Goal: Task Accomplishment & Management: Manage account settings

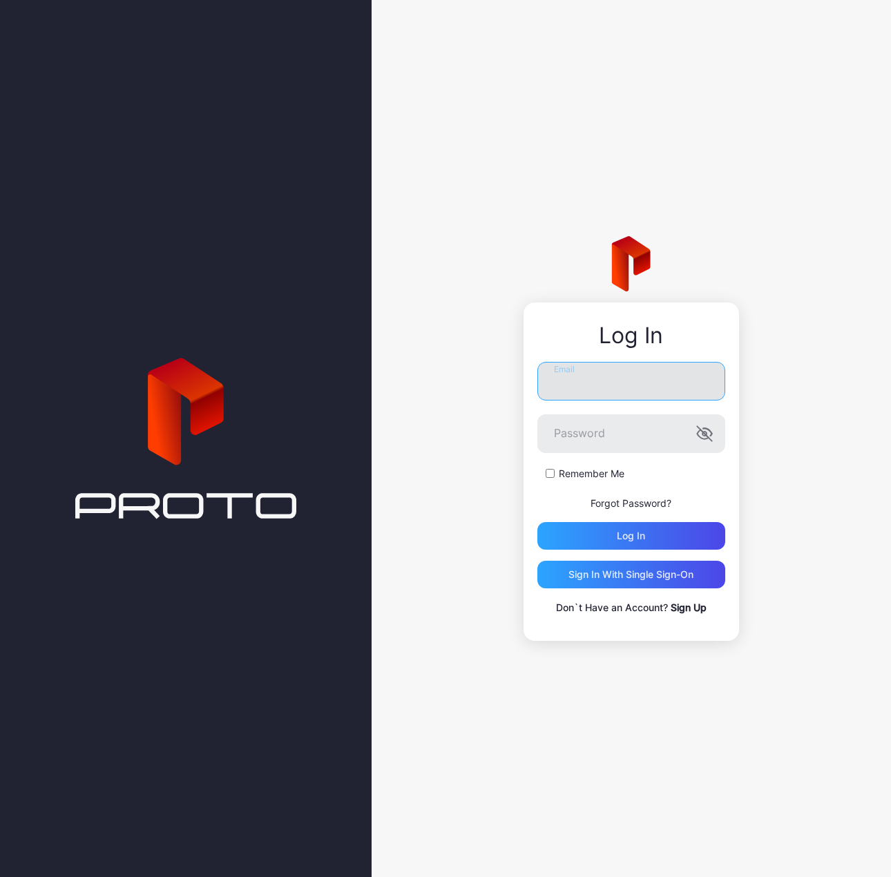
click at [600, 377] on input "Email" at bounding box center [631, 381] width 188 height 39
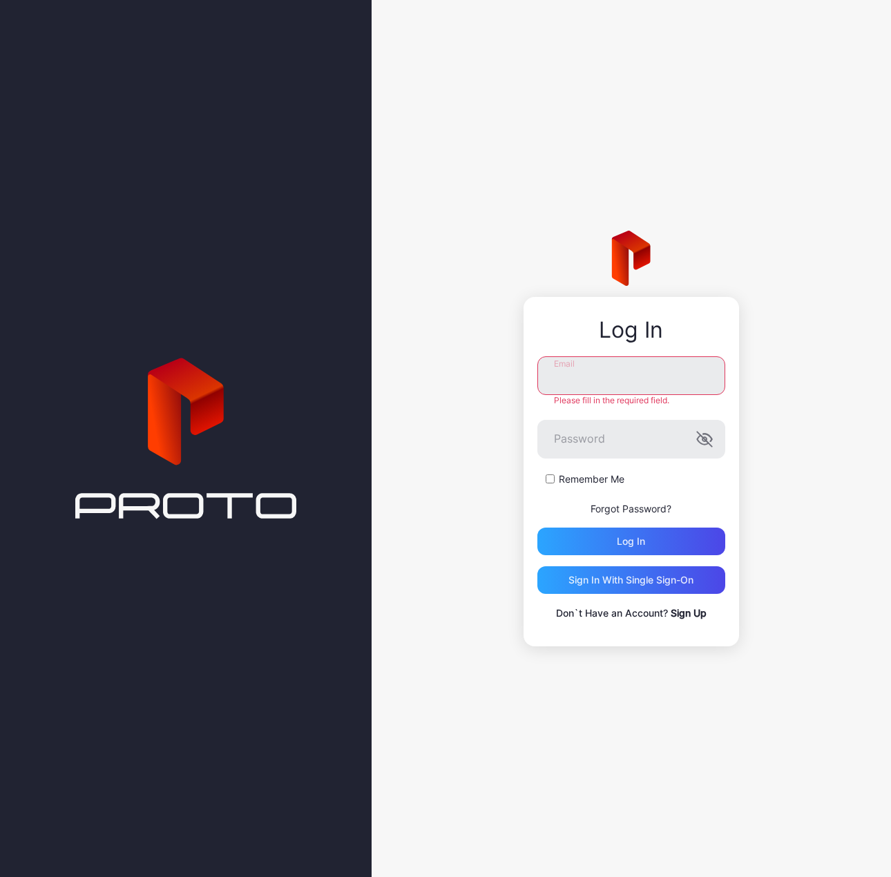
type input "**********"
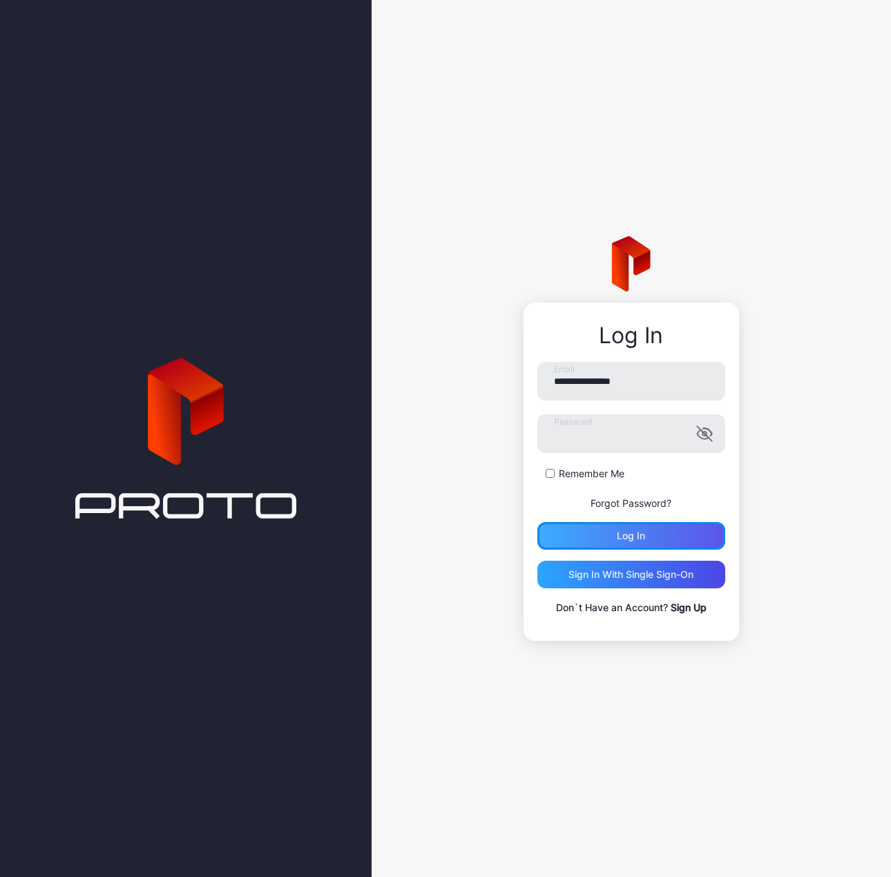
click at [634, 537] on div "Log in" at bounding box center [630, 535] width 28 height 11
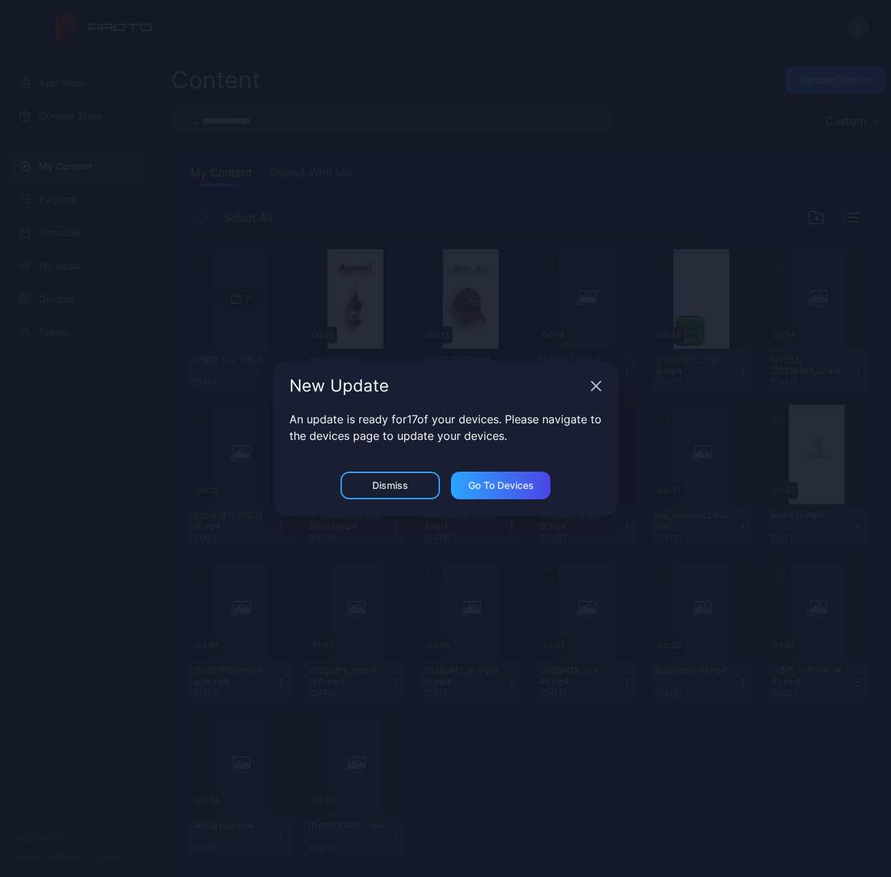
click at [392, 482] on div "Dismiss" at bounding box center [390, 485] width 36 height 11
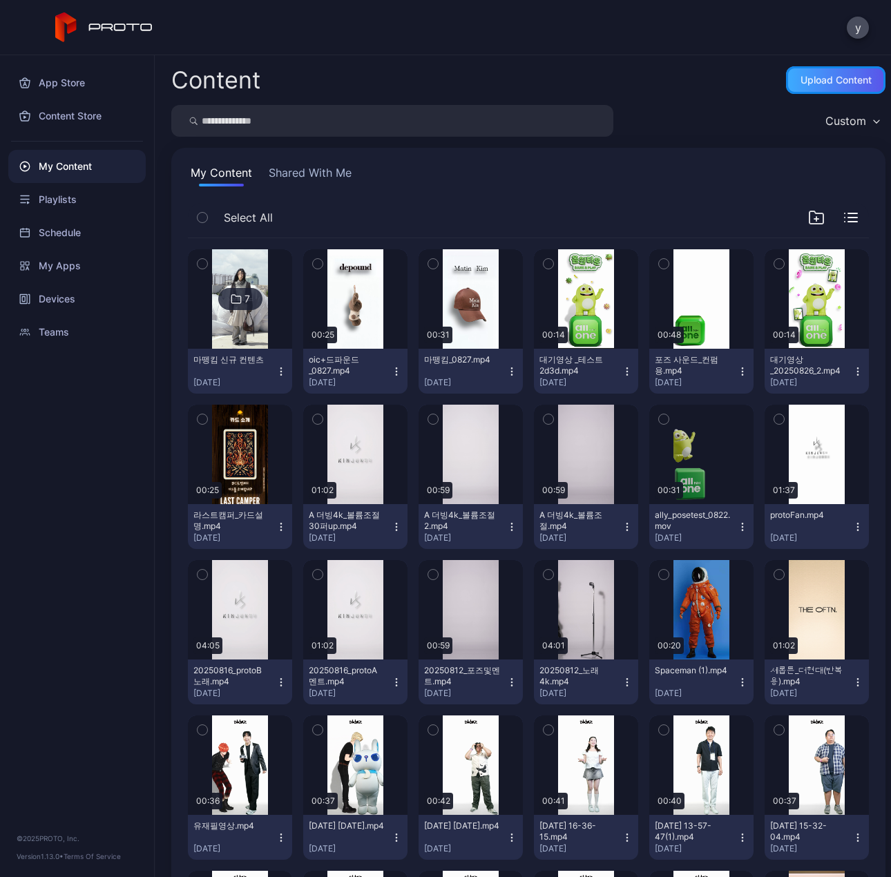
click at [838, 84] on div "Upload Content" at bounding box center [835, 80] width 71 height 11
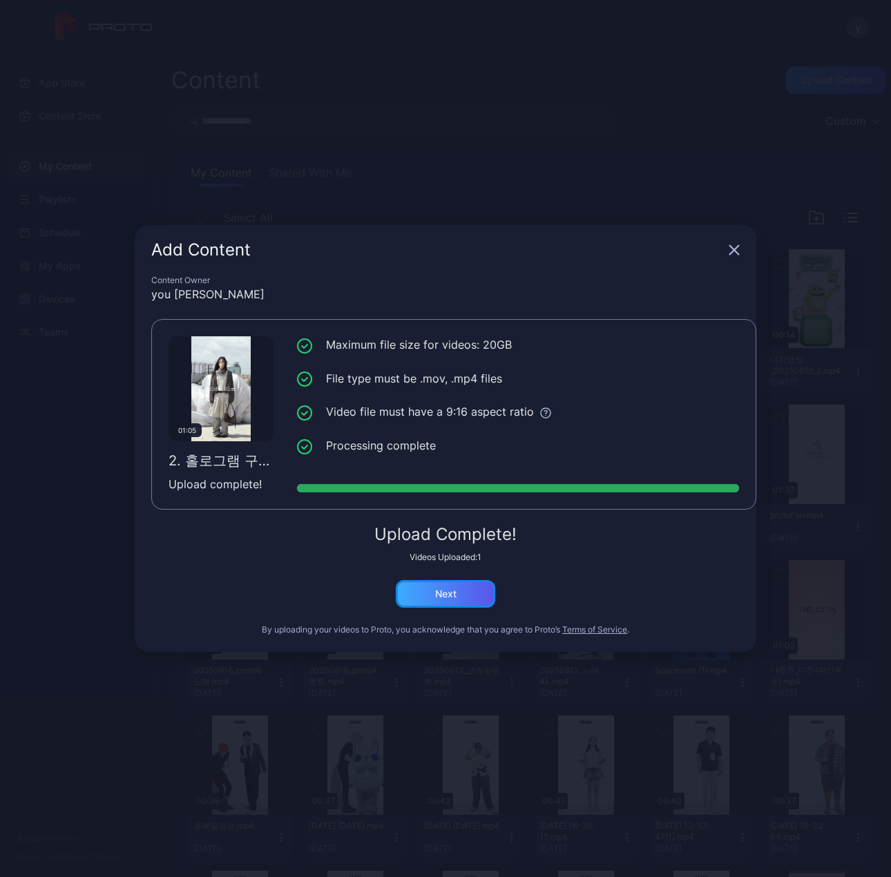
click at [455, 588] on div "Next" at bounding box center [445, 593] width 21 height 11
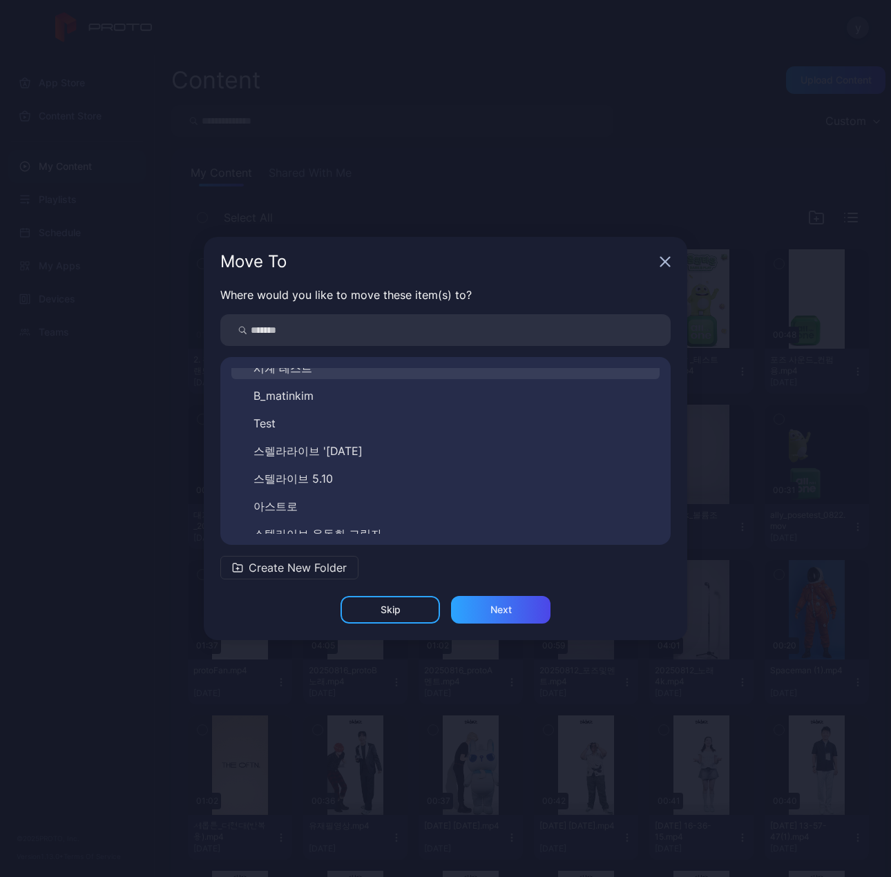
scroll to position [768, 0]
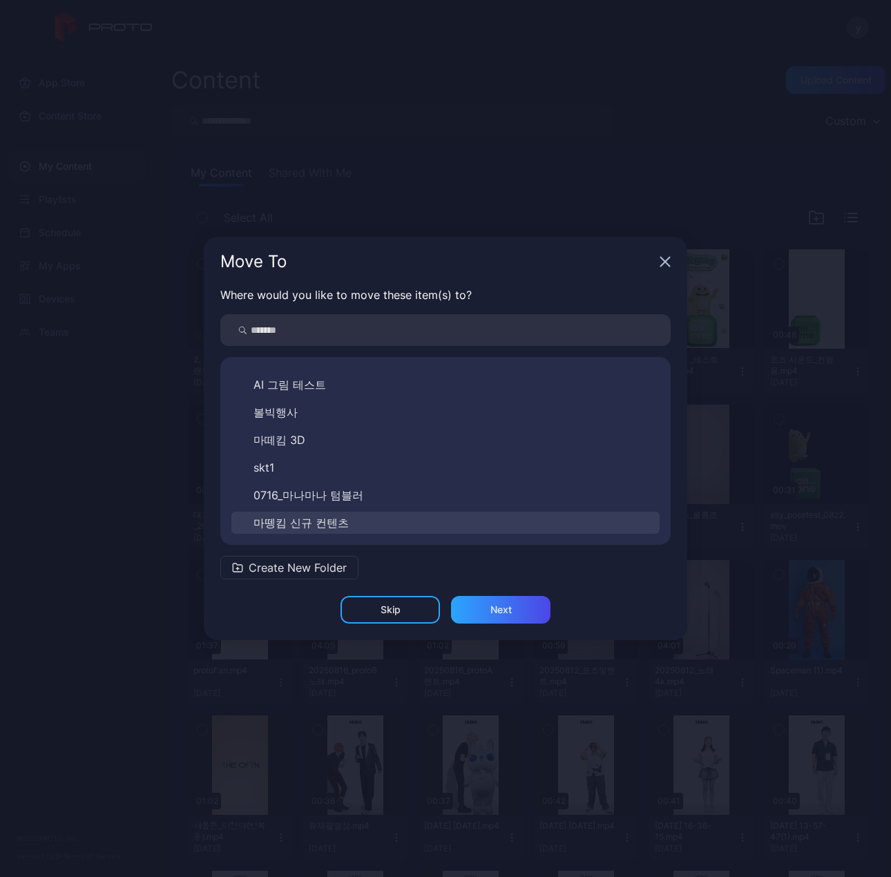
click at [322, 514] on button "마뗑킴 신규 컨텐츠" at bounding box center [445, 523] width 428 height 22
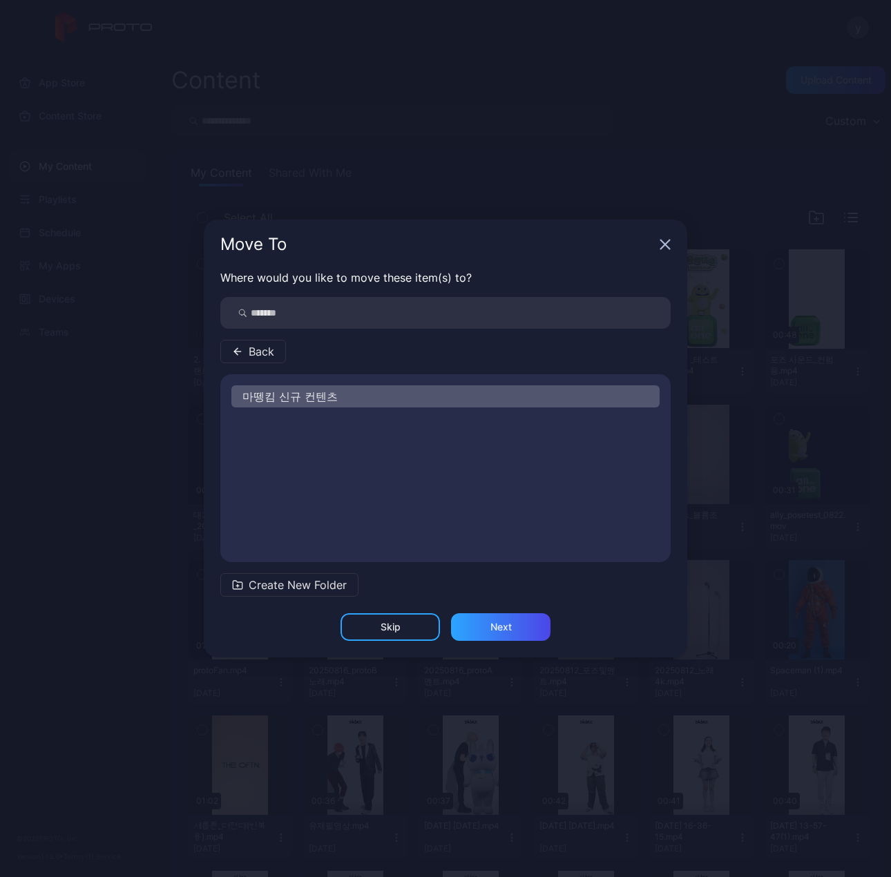
scroll to position [0, 0]
click at [507, 628] on div "Next" at bounding box center [500, 626] width 21 height 11
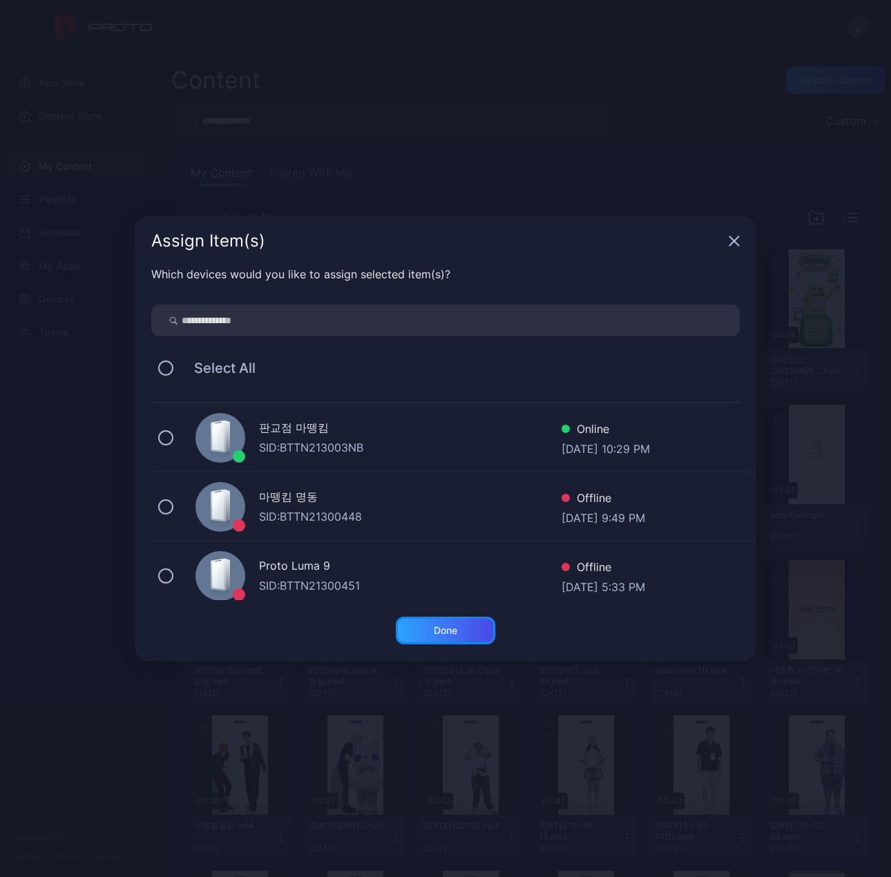
click at [449, 635] on div "Done" at bounding box center [445, 630] width 99 height 28
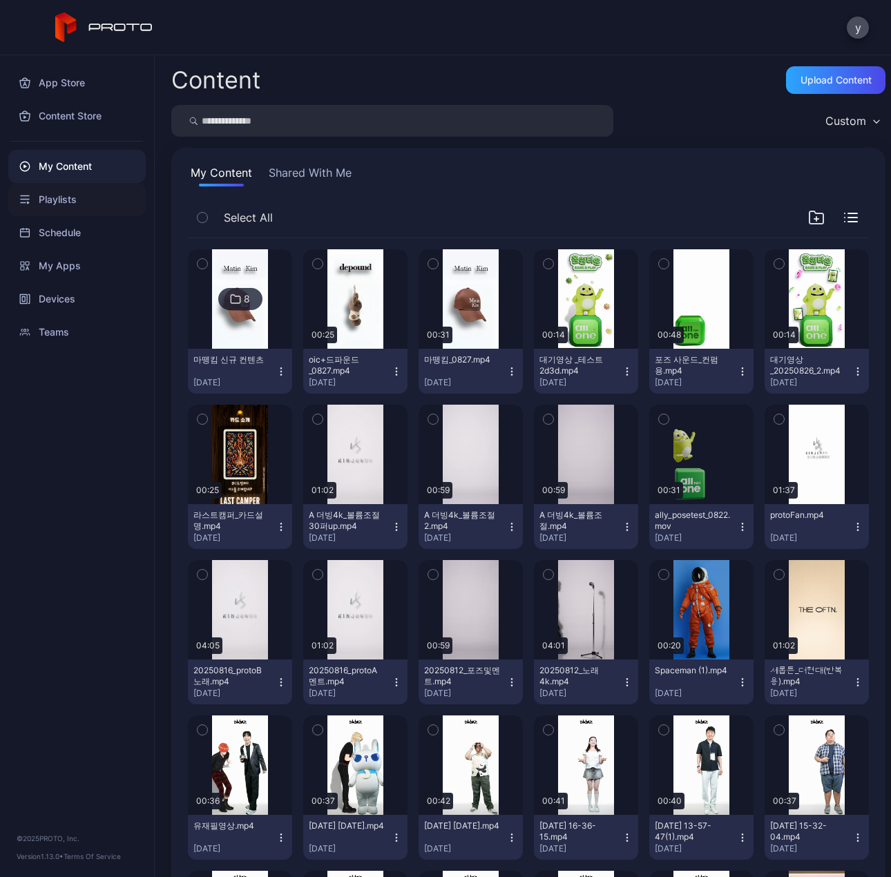
click at [56, 199] on div "Playlists" at bounding box center [76, 199] width 137 height 33
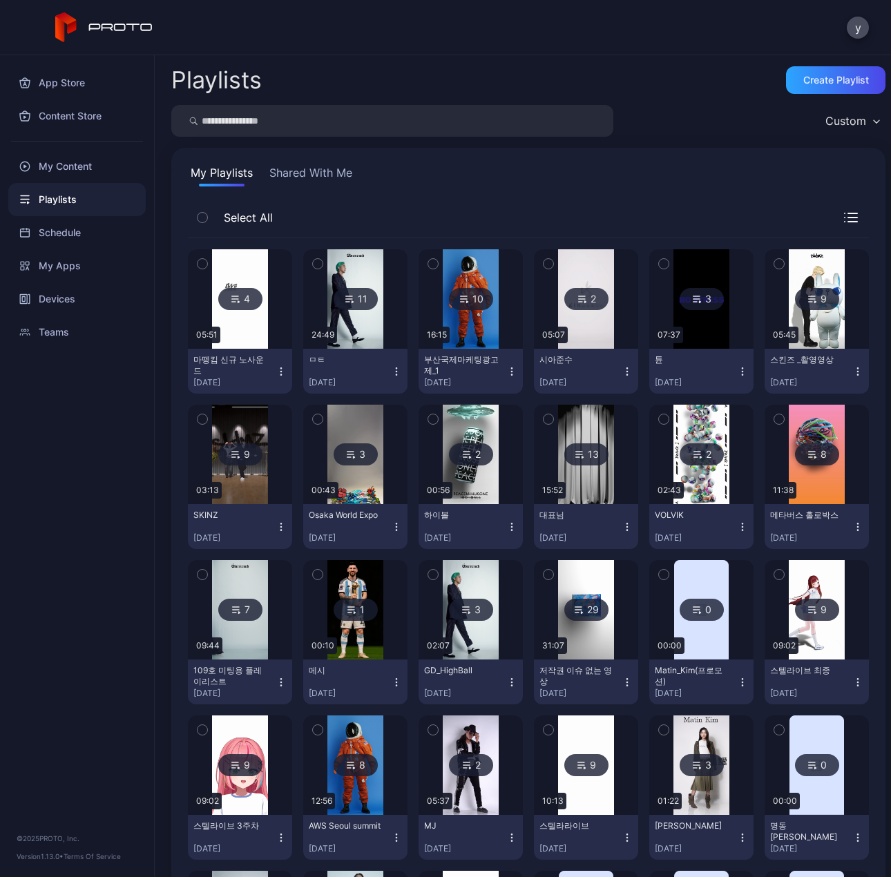
click at [237, 299] on icon at bounding box center [235, 299] width 11 height 17
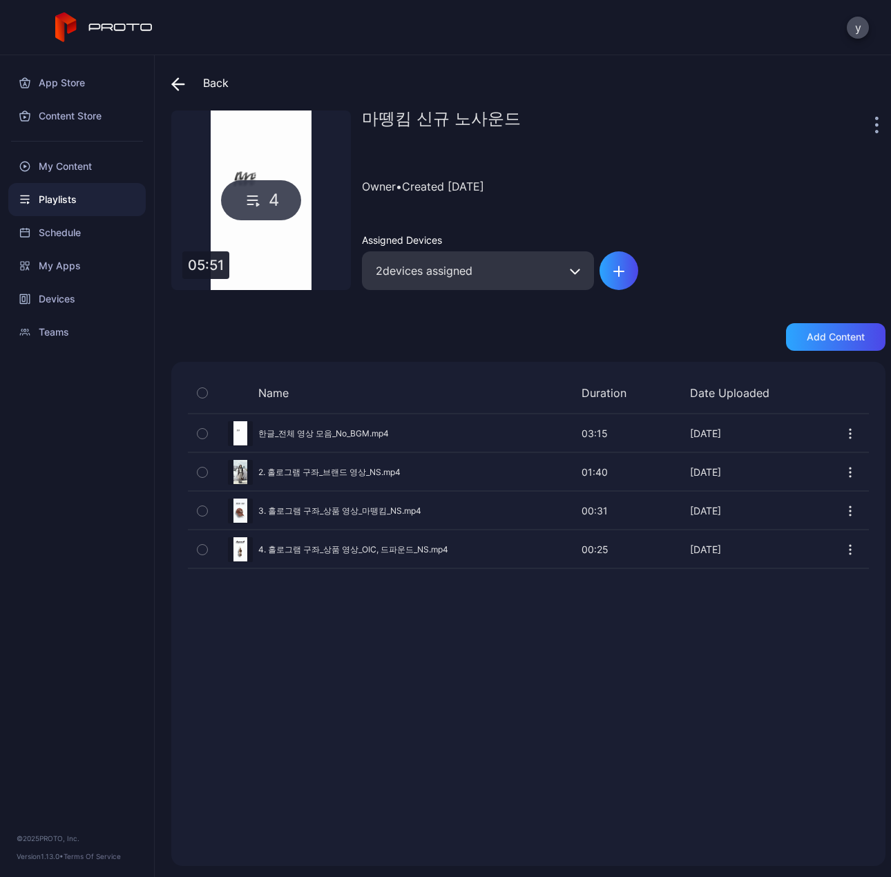
click at [344, 472] on div "Preview" at bounding box center [528, 472] width 681 height 37
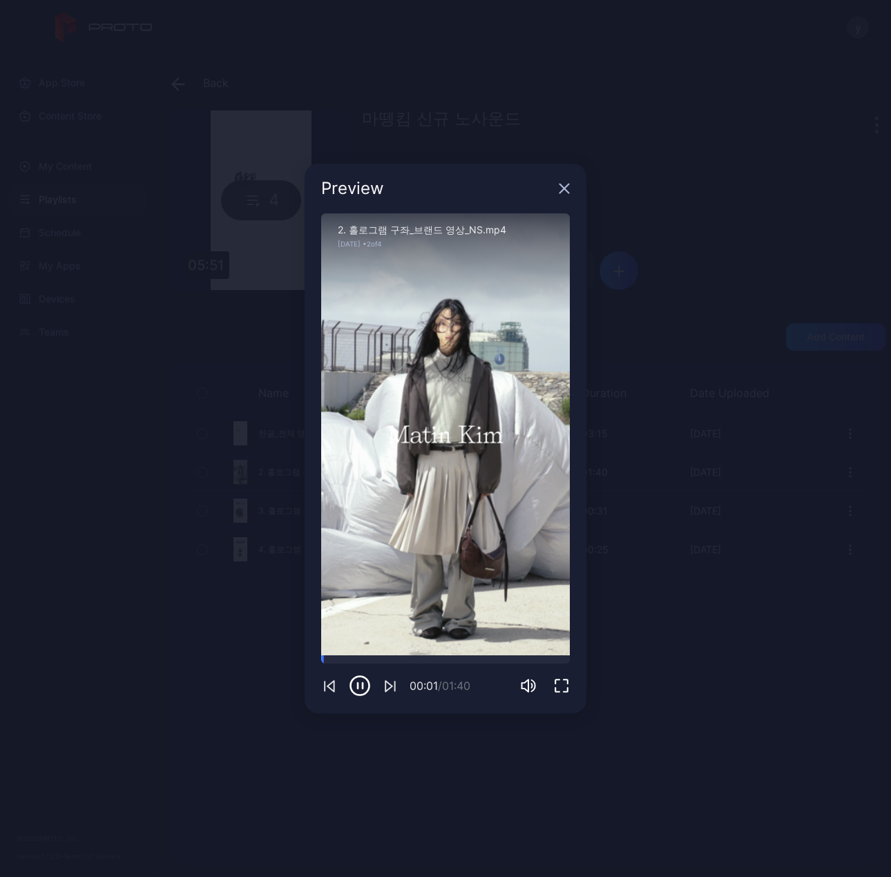
click at [562, 189] on icon "button" at bounding box center [564, 188] width 11 height 11
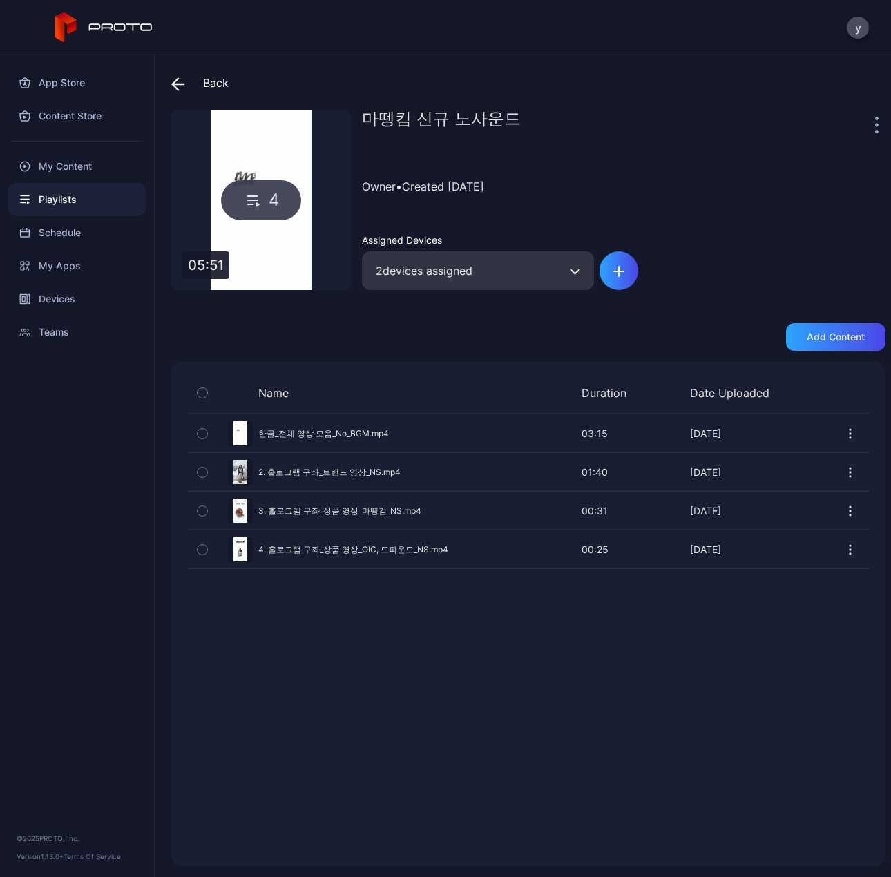
click at [843, 474] on icon "button" at bounding box center [850, 472] width 14 height 14
click at [779, 562] on button "Delete" at bounding box center [801, 559] width 117 height 44
click at [833, 332] on div "Add content" at bounding box center [835, 336] width 58 height 11
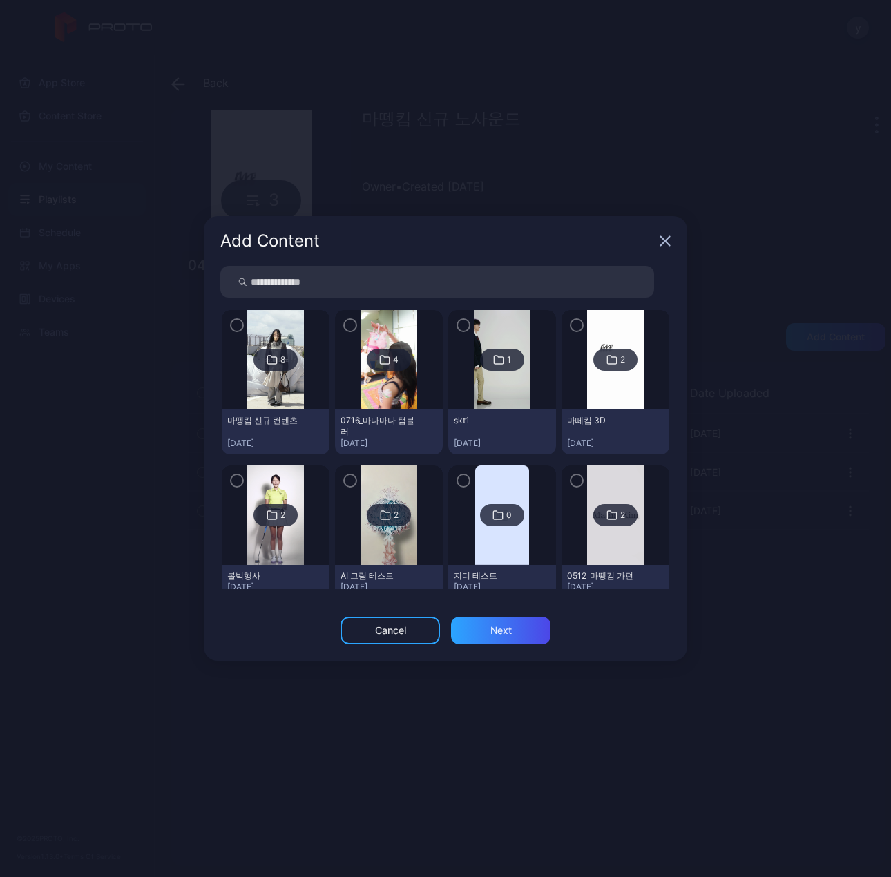
click at [274, 360] on icon at bounding box center [271, 360] width 9 height 8
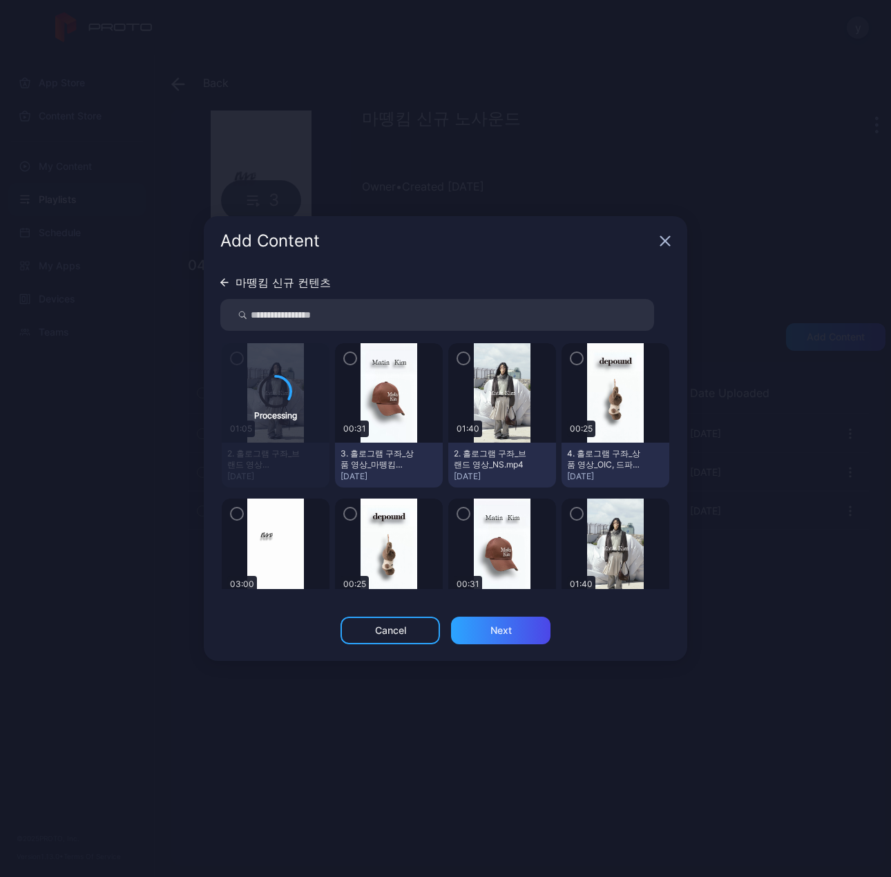
click at [666, 238] on icon "button" at bounding box center [664, 240] width 11 height 11
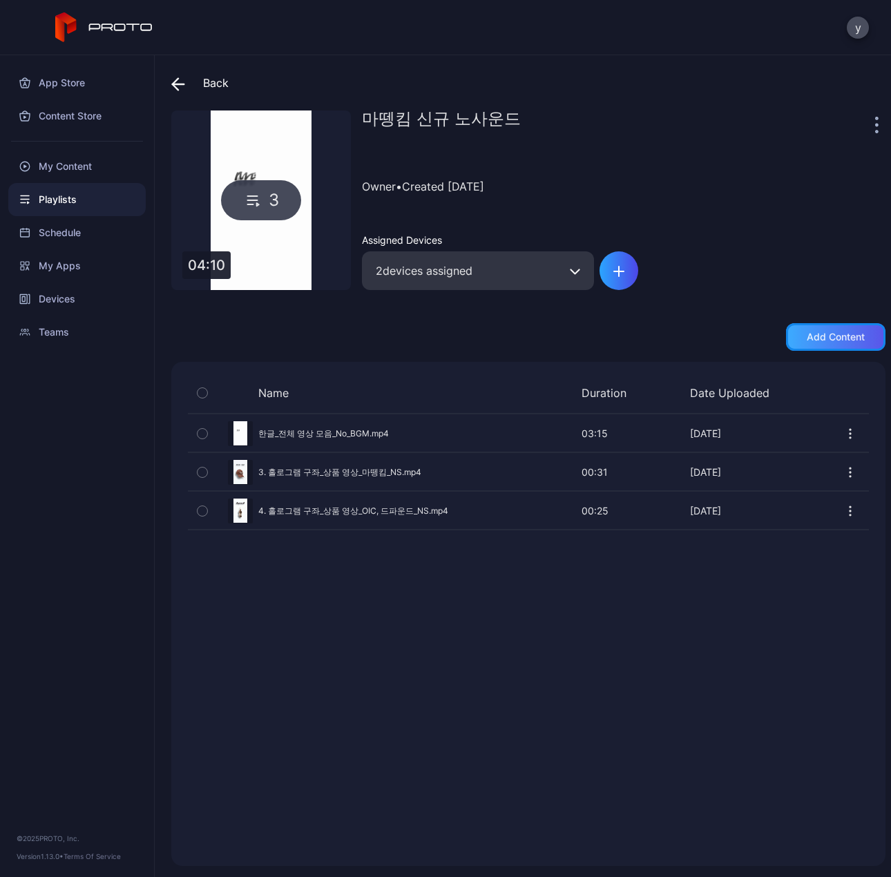
click at [831, 342] on div "Add content" at bounding box center [835, 336] width 58 height 11
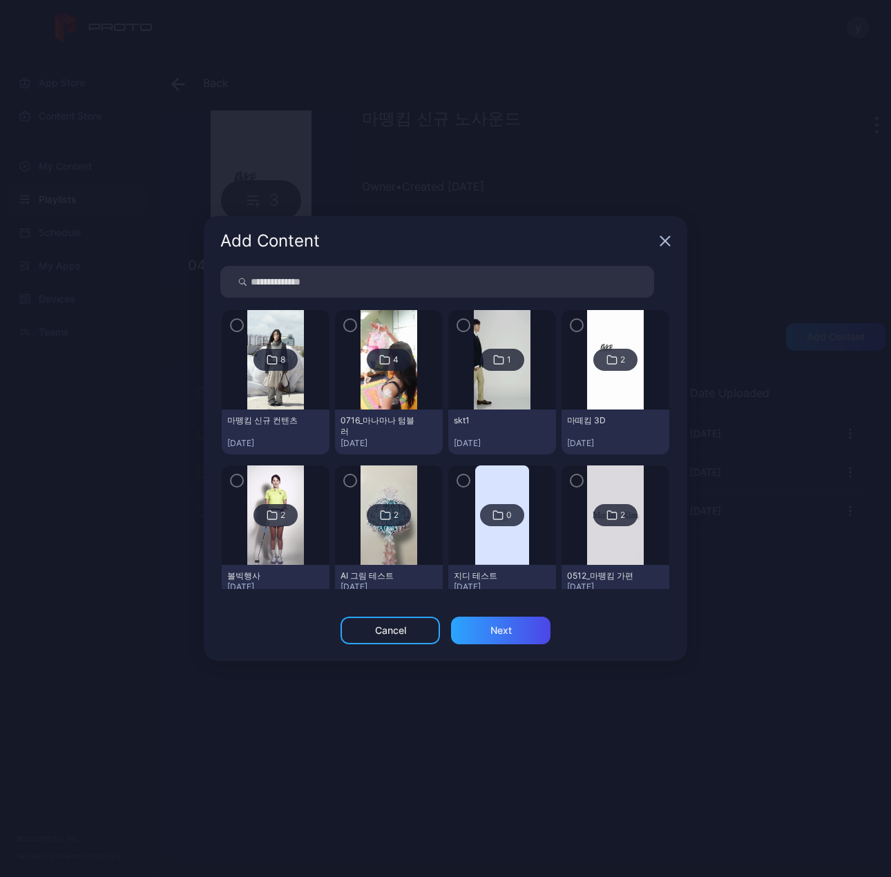
click at [280, 357] on div "8" at bounding box center [282, 359] width 5 height 11
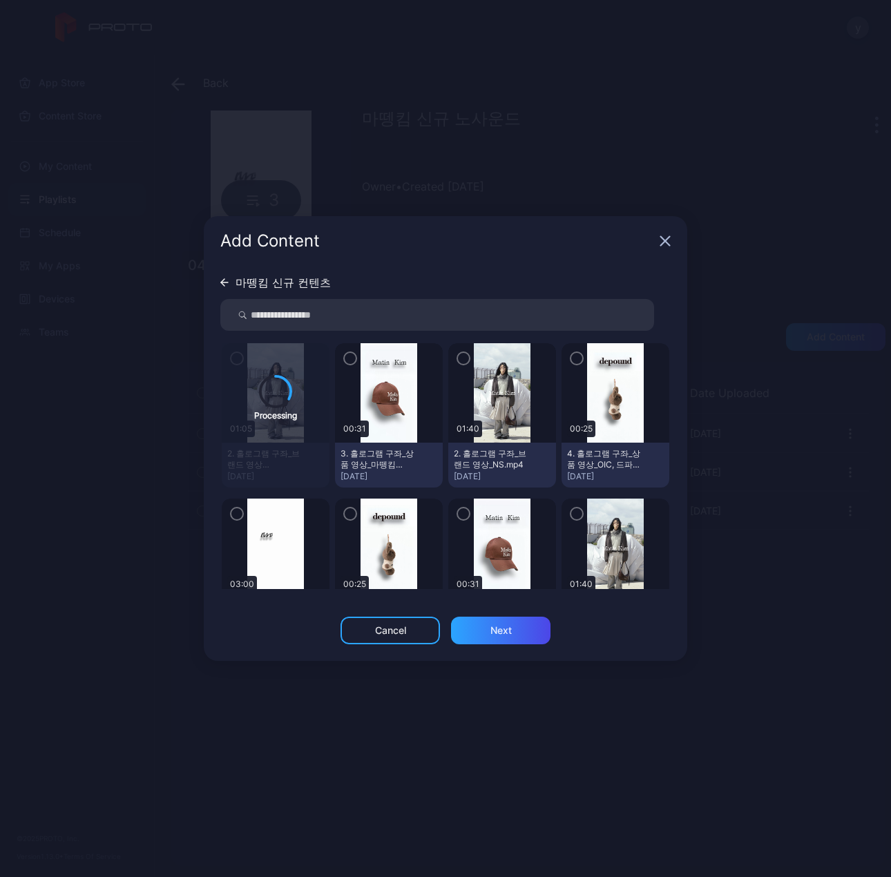
click at [663, 241] on icon "button" at bounding box center [664, 240] width 11 height 11
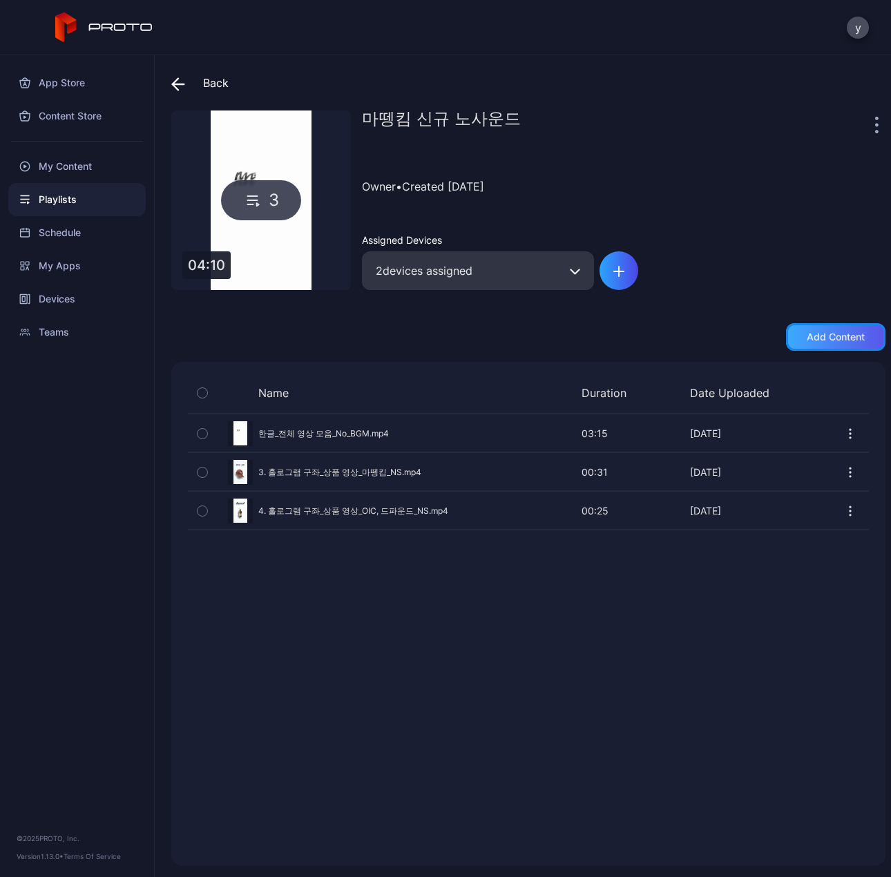
click at [814, 340] on div "Add content" at bounding box center [835, 336] width 58 height 11
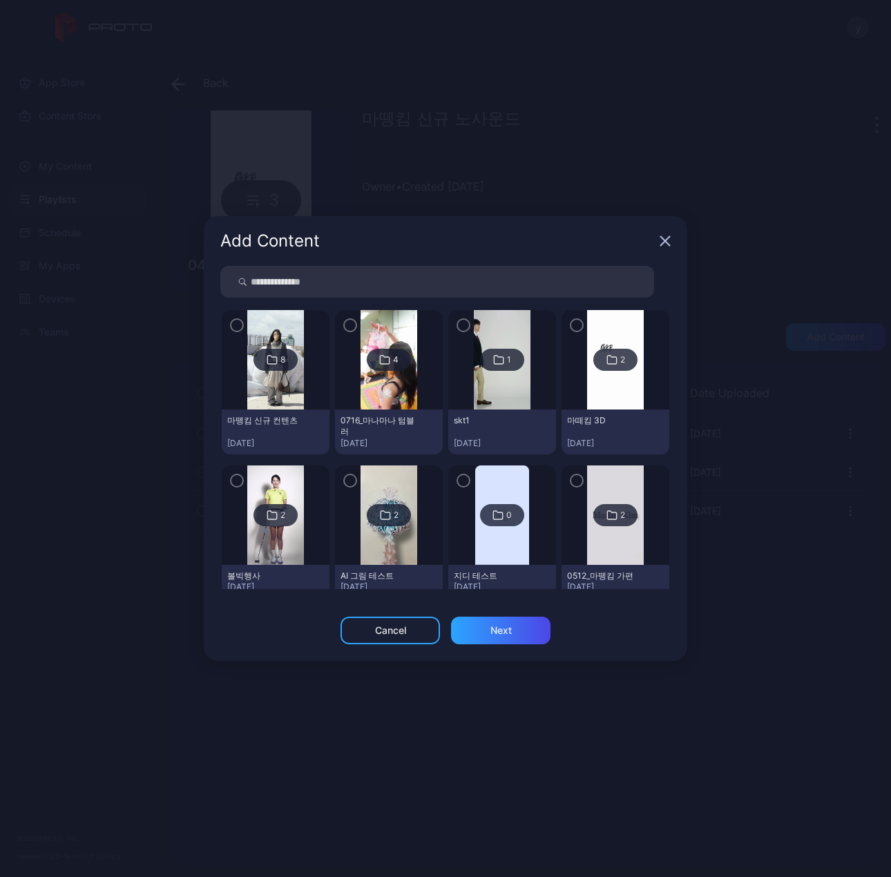
click at [266, 353] on icon at bounding box center [271, 359] width 11 height 17
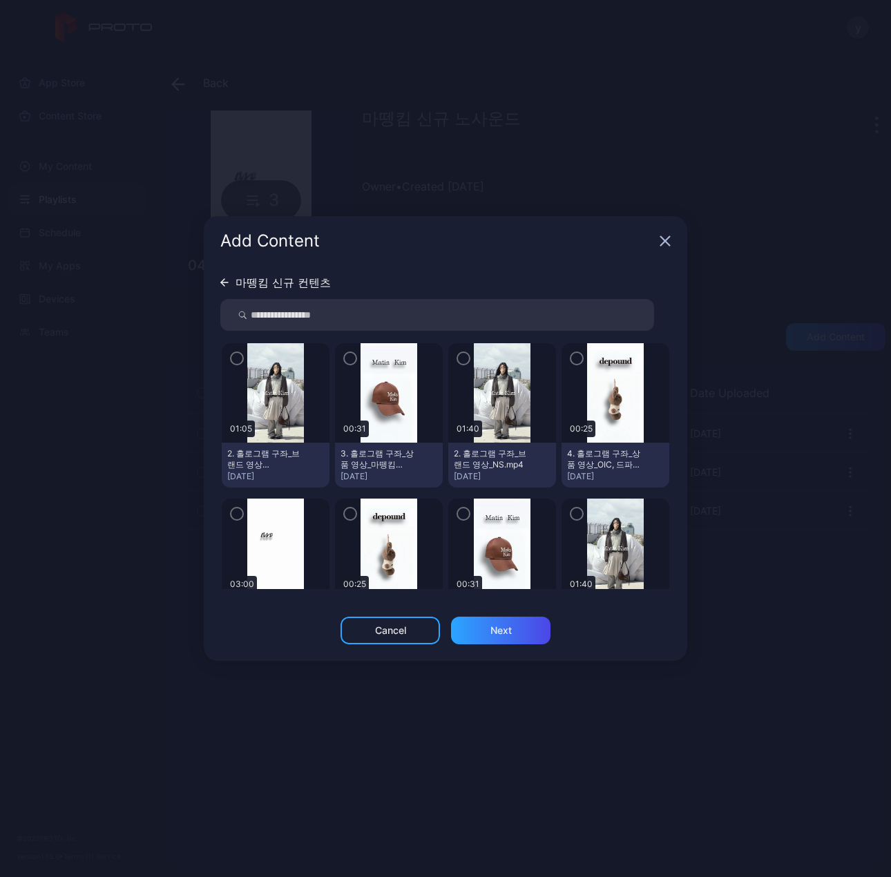
click at [269, 398] on img at bounding box center [275, 392] width 56 height 99
click at [232, 361] on icon "button" at bounding box center [236, 358] width 11 height 15
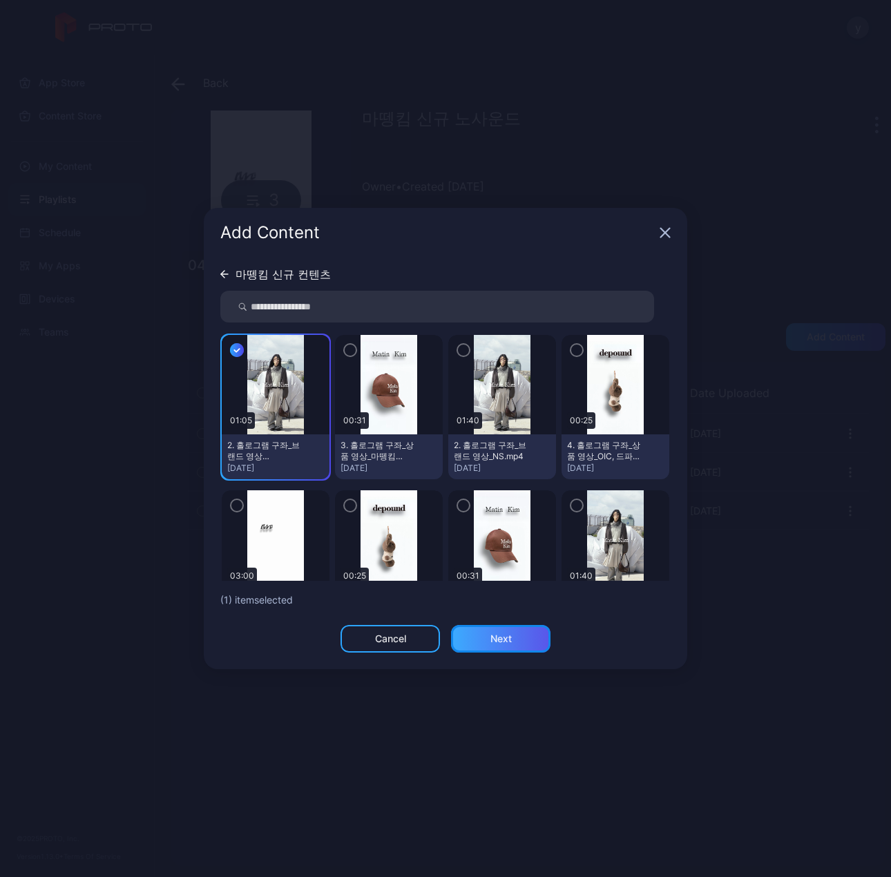
click at [517, 645] on div "Next" at bounding box center [500, 639] width 99 height 28
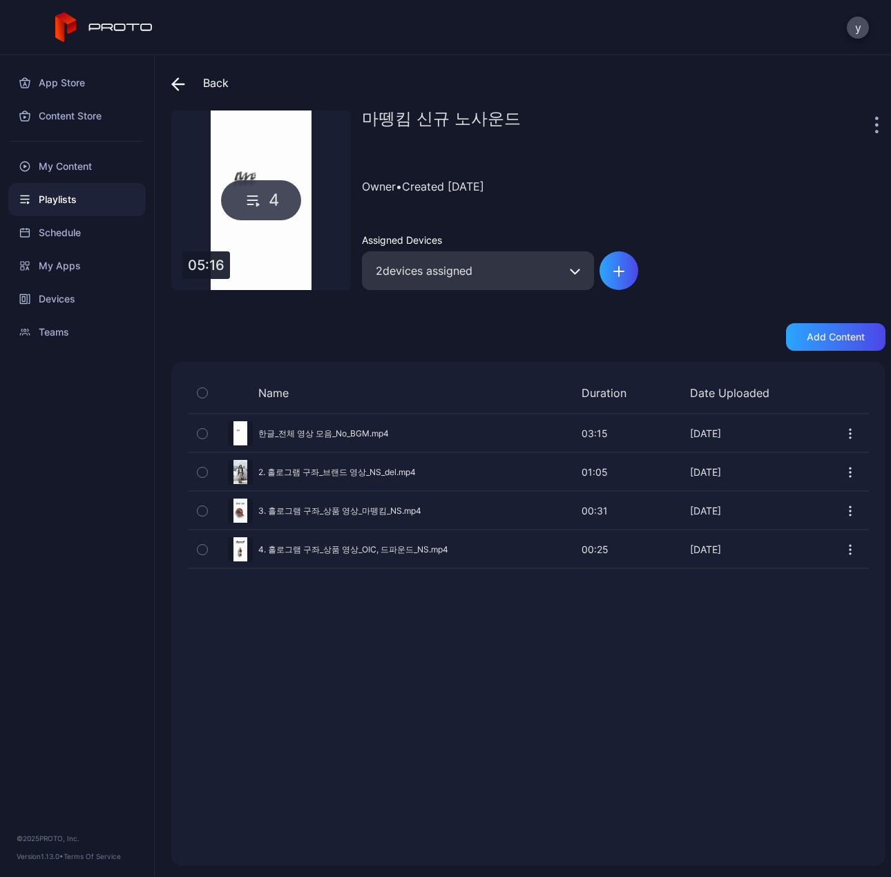
click at [585, 269] on button "button" at bounding box center [575, 270] width 38 height 39
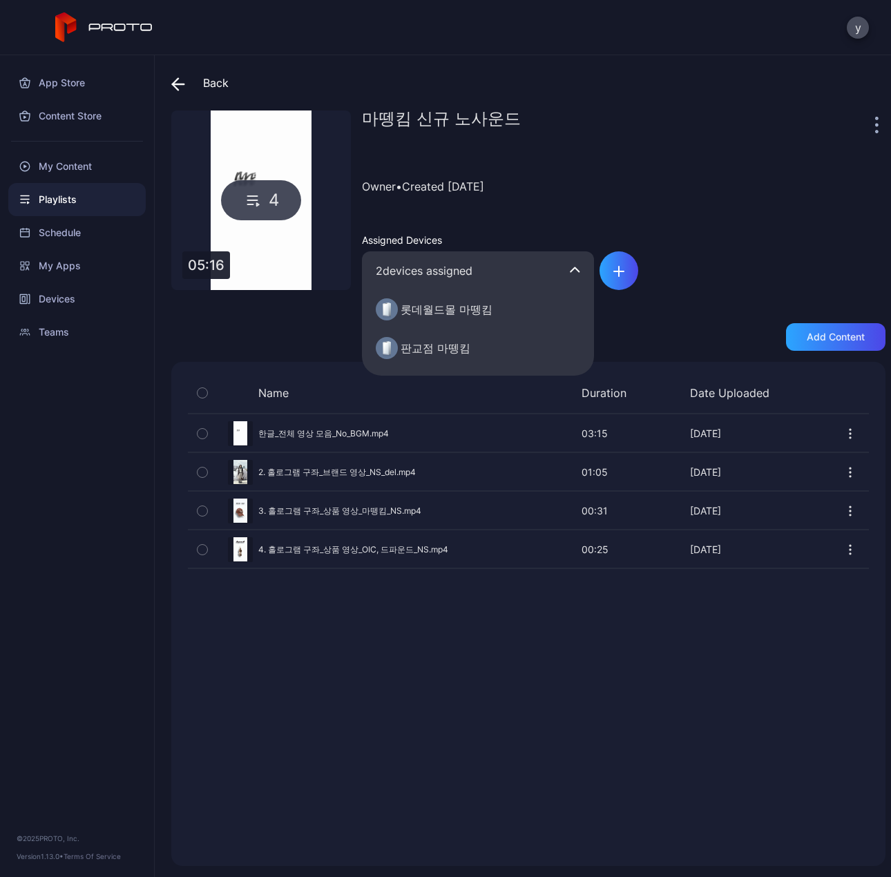
click at [716, 270] on div "마뗑킴 신규 노사운드 Owner • Created [DATE] Assigned Devices 2 devices assigned 롯데월드몰 마뗑…" at bounding box center [623, 199] width 523 height 179
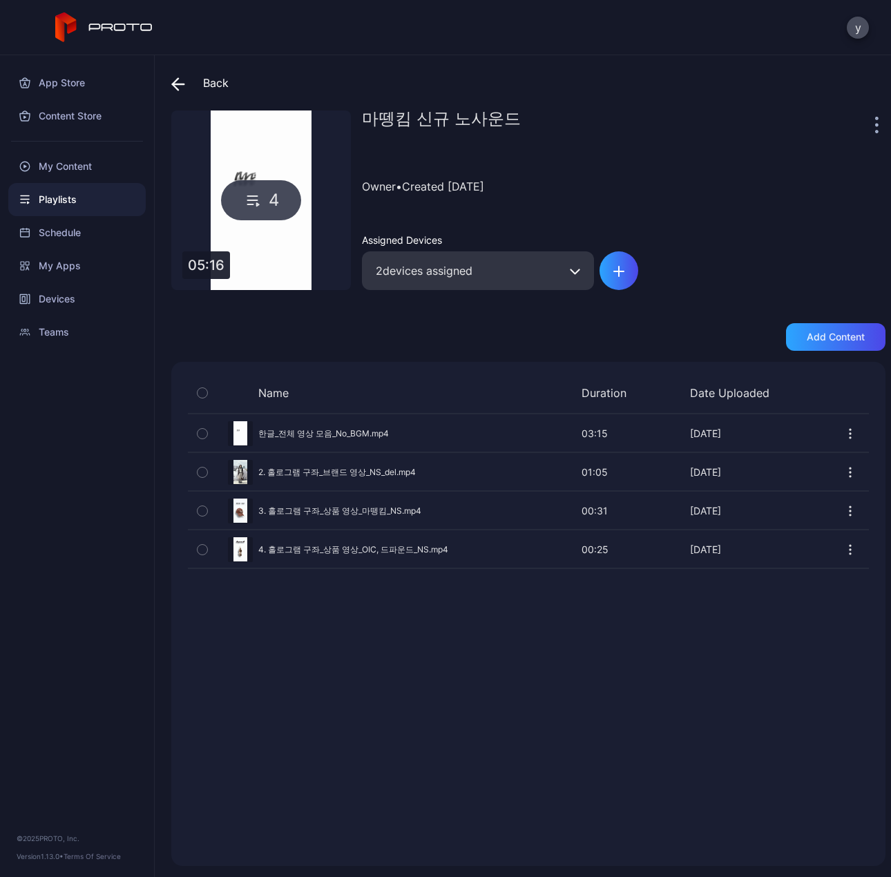
click at [856, 121] on div "마뗑킴 신규 노사운드" at bounding box center [623, 124] width 523 height 28
click at [875, 125] on icon "button" at bounding box center [876, 125] width 2 height 2
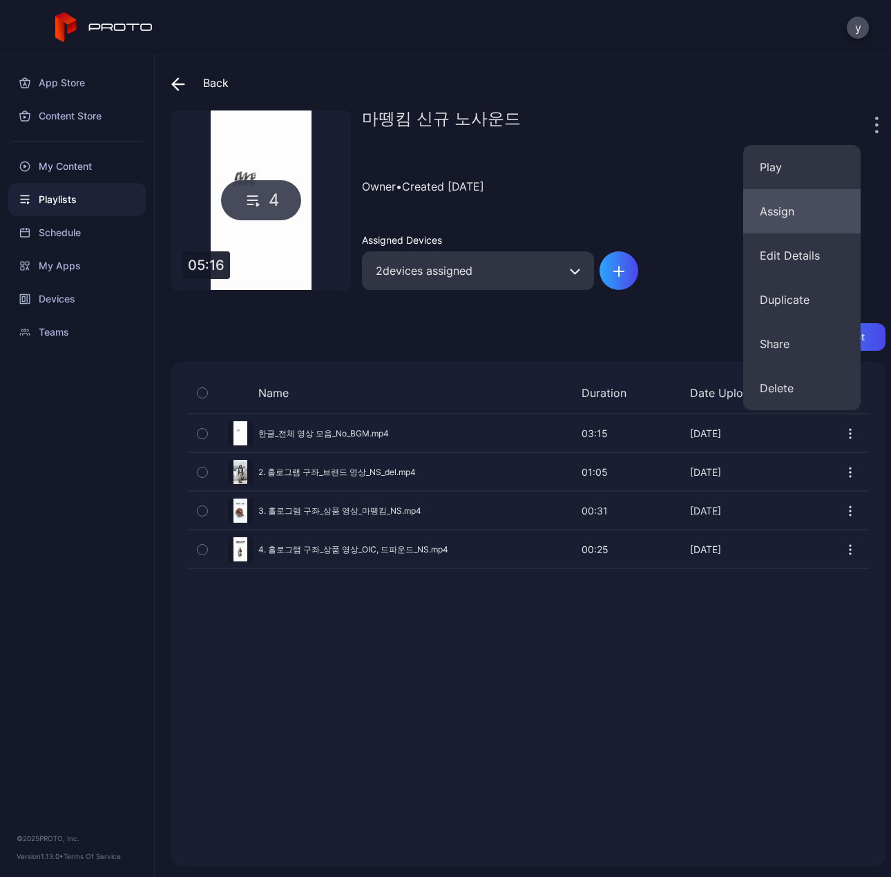
click at [786, 211] on button "Assign" at bounding box center [801, 211] width 117 height 44
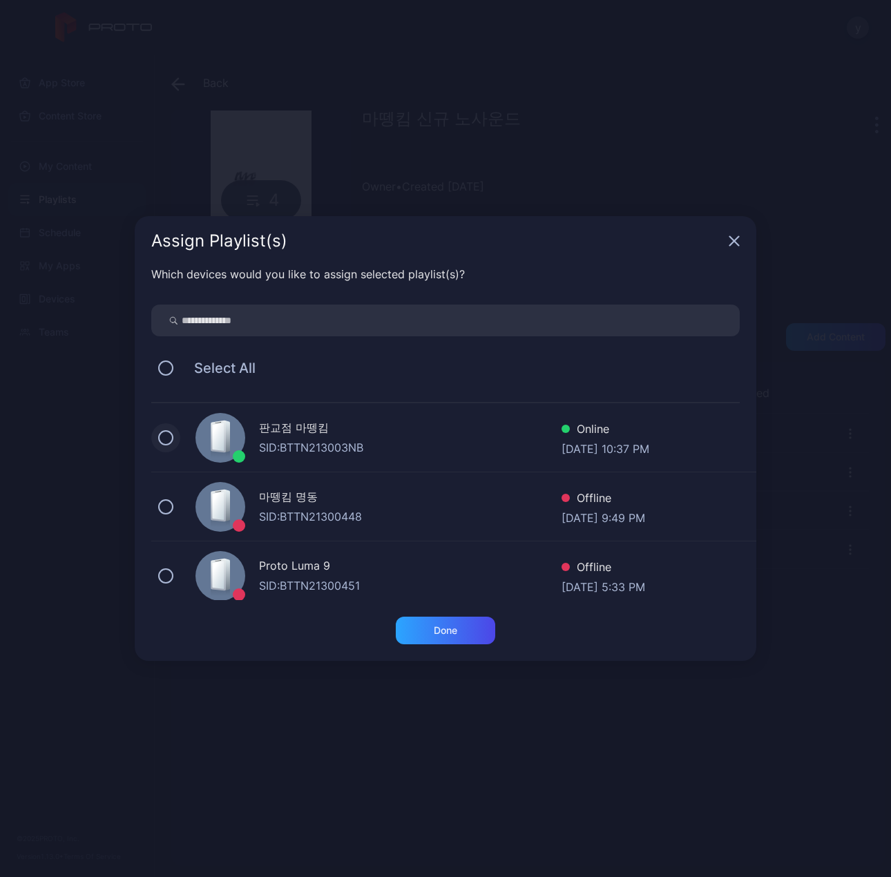
click at [168, 436] on button at bounding box center [165, 437] width 15 height 15
click at [159, 507] on button at bounding box center [165, 506] width 15 height 15
click at [440, 636] on div "Done" at bounding box center [445, 630] width 99 height 28
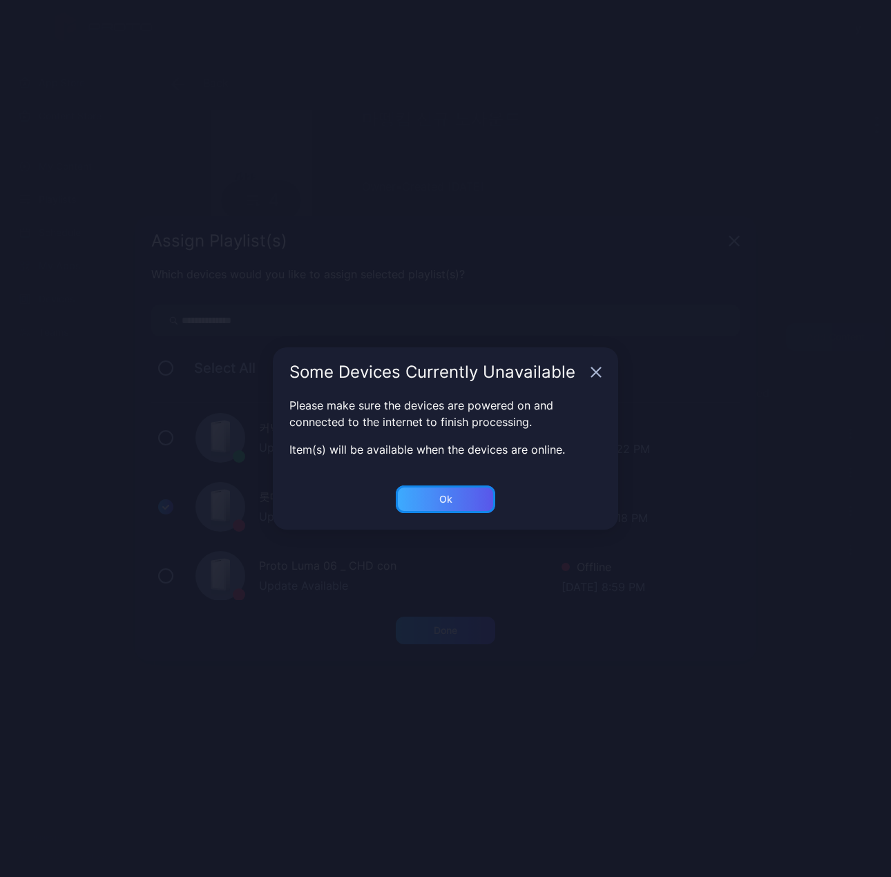
click at [452, 616] on div "Ok" at bounding box center [445, 630] width 99 height 28
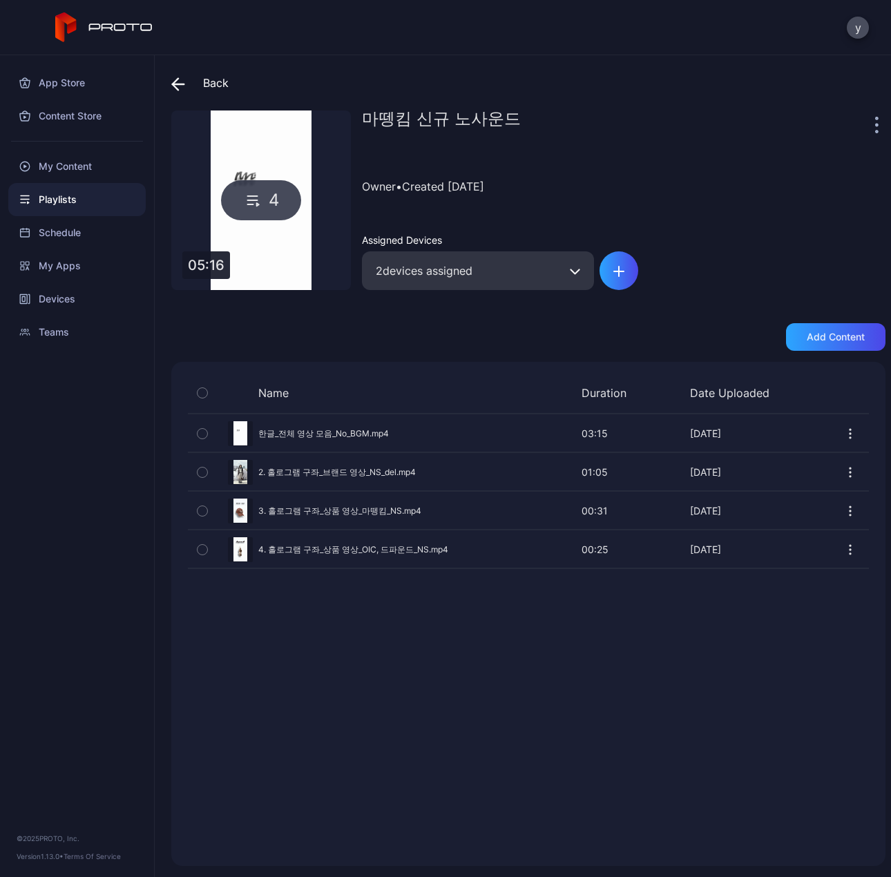
click at [452, 278] on div "2 devices assigned" at bounding box center [478, 270] width 232 height 39
click at [572, 271] on icon "button" at bounding box center [575, 272] width 8 height 4
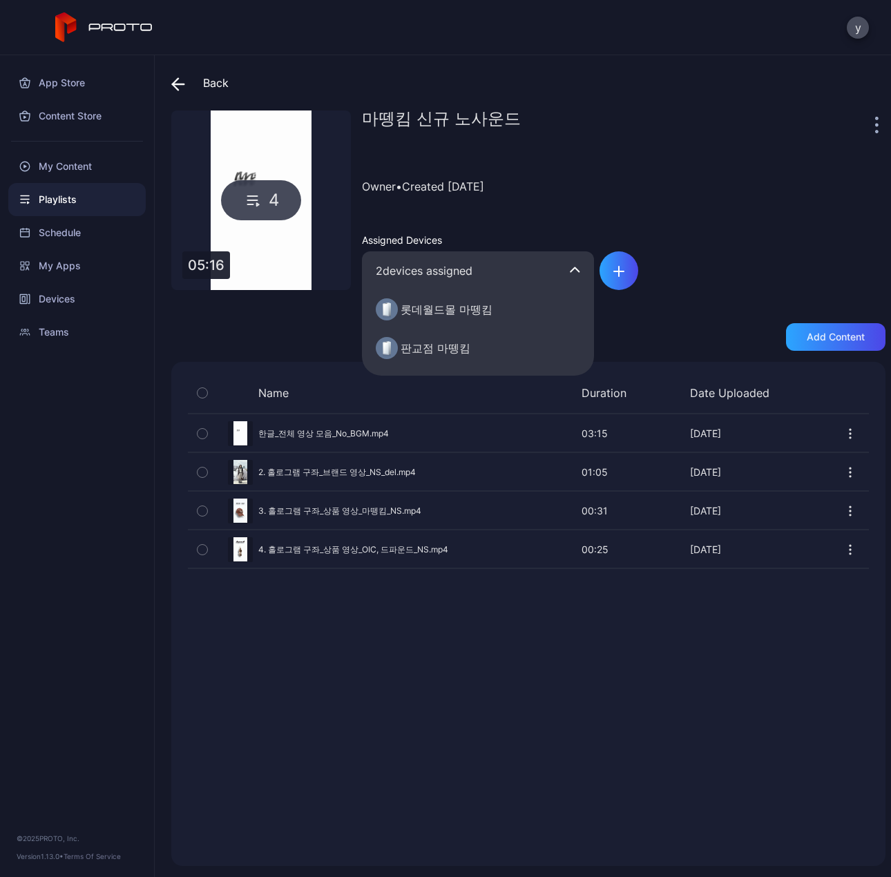
click at [425, 309] on div "롯데월드몰 마뗑킴" at bounding box center [446, 309] width 92 height 17
click at [387, 309] on icon at bounding box center [385, 310] width 5 height 12
click at [385, 340] on div at bounding box center [387, 348] width 22 height 22
click at [71, 203] on div "Playlists" at bounding box center [76, 199] width 137 height 33
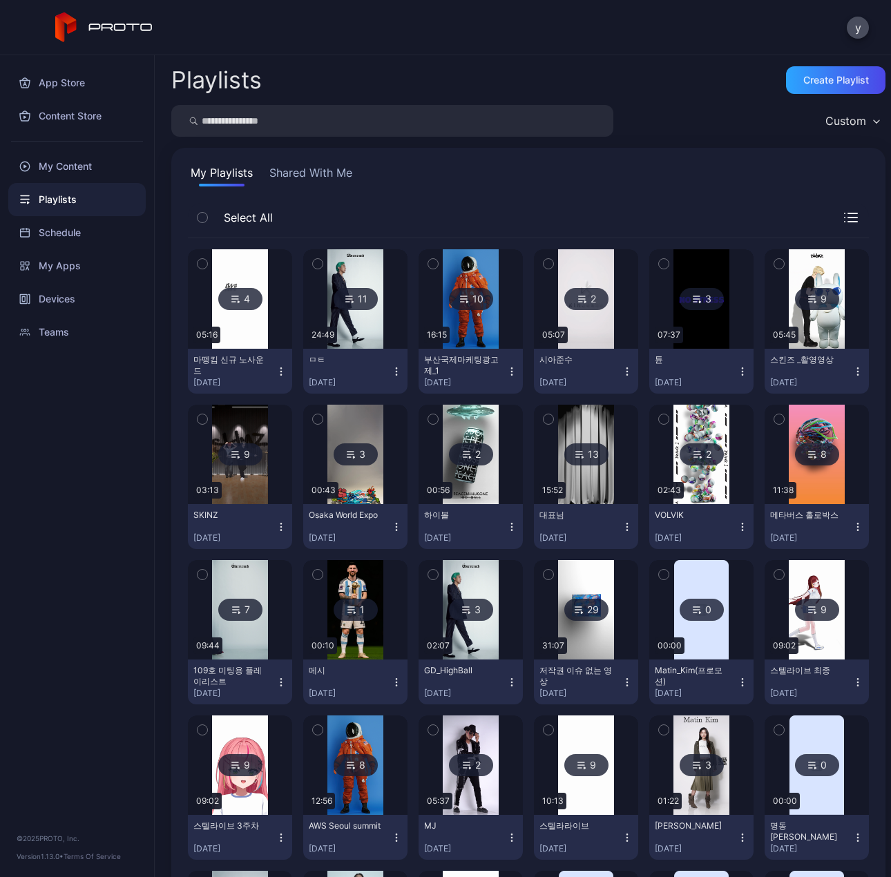
click at [278, 373] on icon "button" at bounding box center [280, 371] width 11 height 11
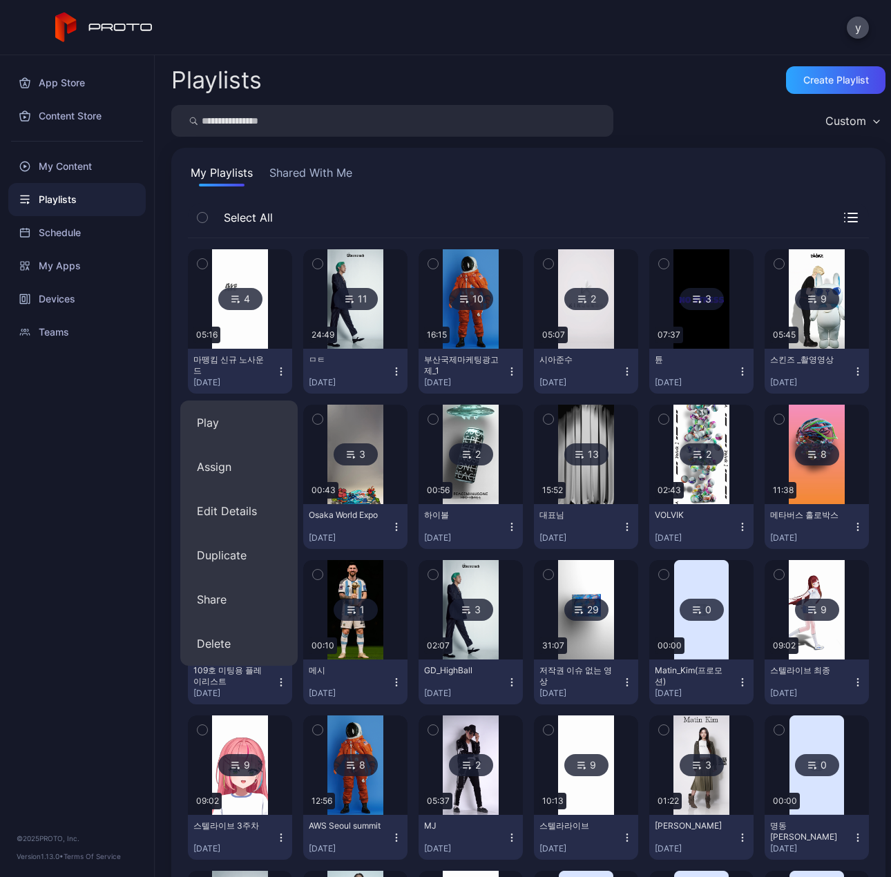
click at [95, 450] on div "App Store Content Store My Content Playlists Schedule My Apps Devices Teams © 2…" at bounding box center [77, 466] width 155 height 822
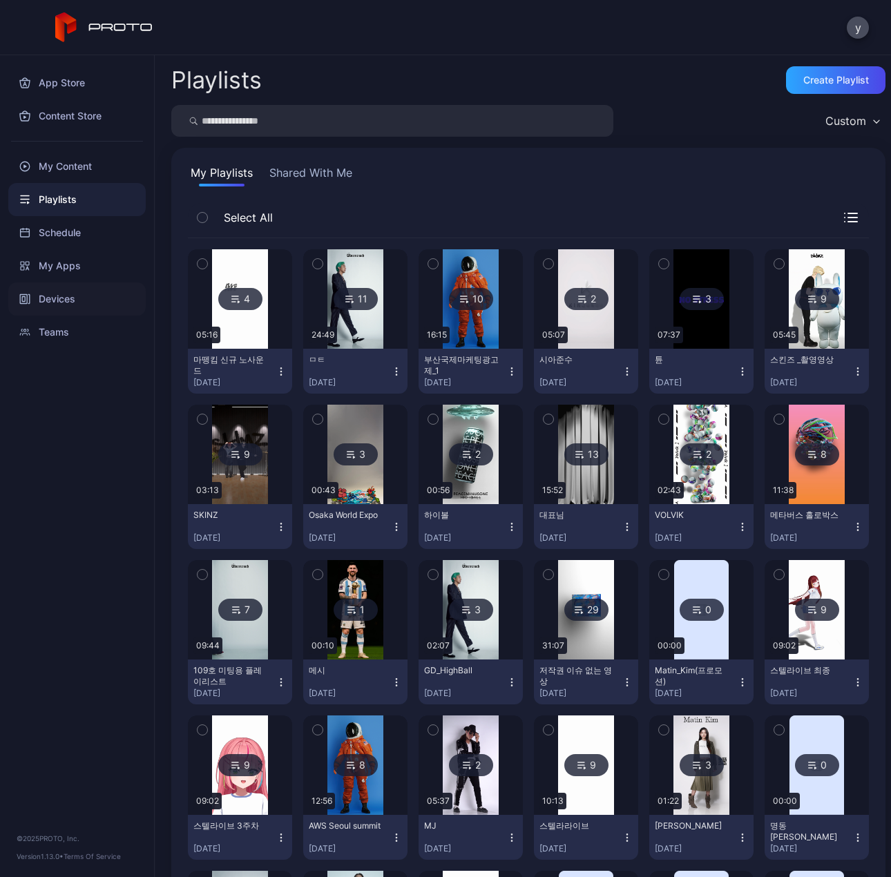
click at [56, 298] on div "Devices" at bounding box center [76, 298] width 137 height 33
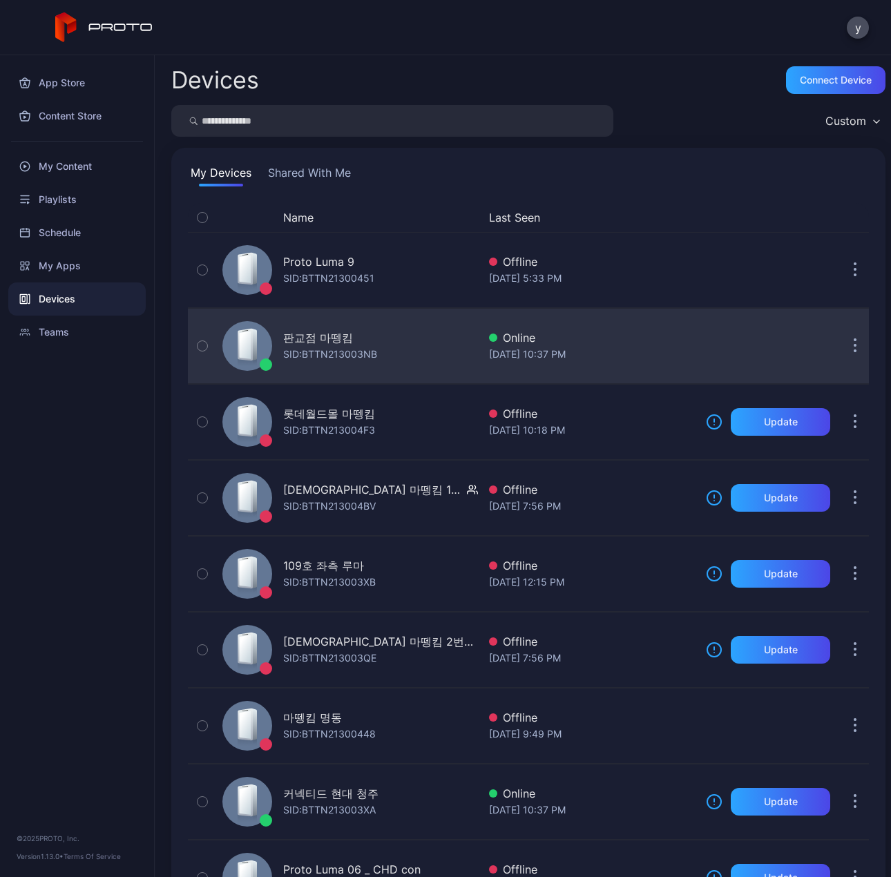
click at [334, 344] on div "판교점 마뗑킴" at bounding box center [318, 337] width 70 height 17
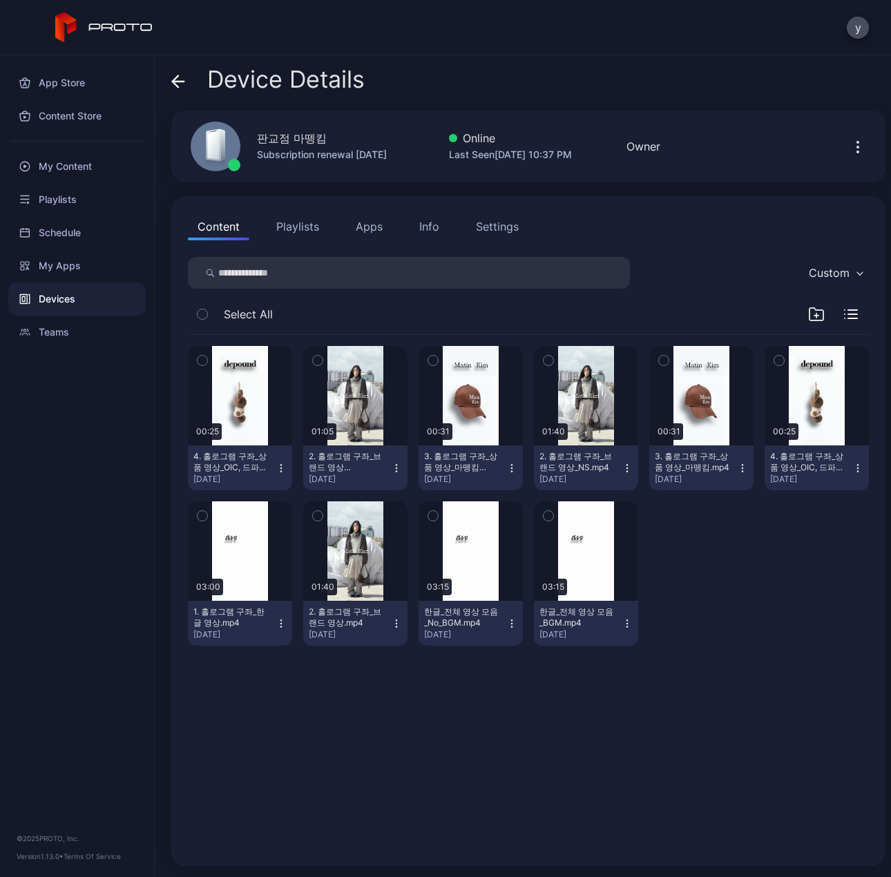
click at [299, 229] on button "Playlists" at bounding box center [297, 227] width 62 height 28
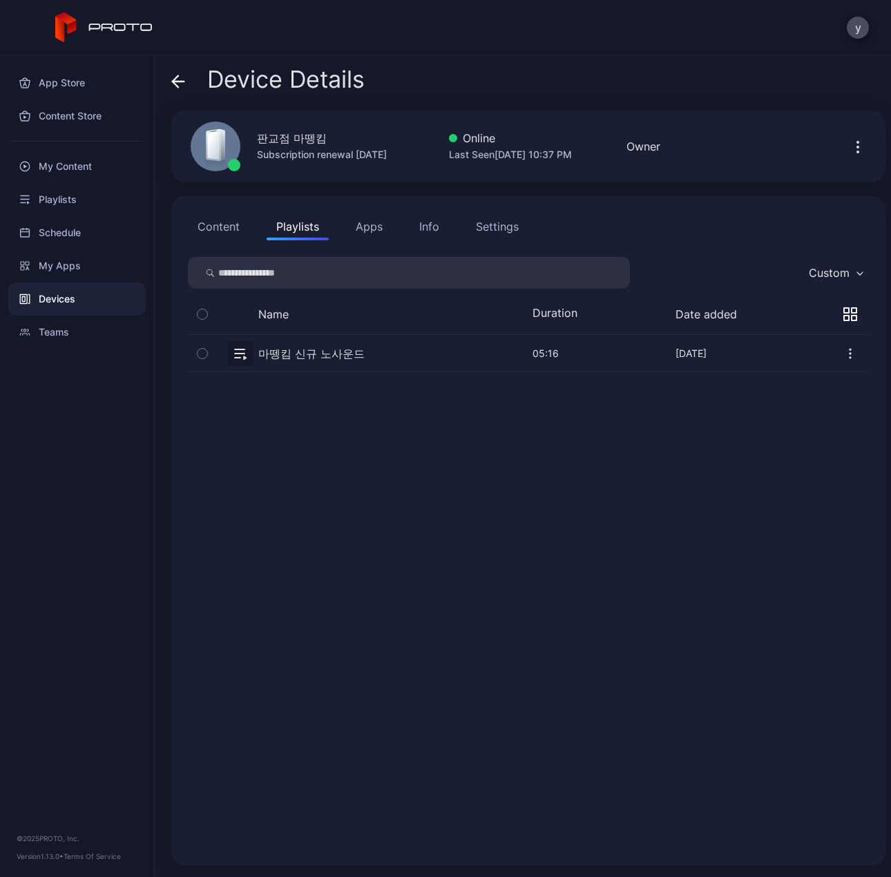
click at [273, 355] on button "button" at bounding box center [528, 353] width 681 height 37
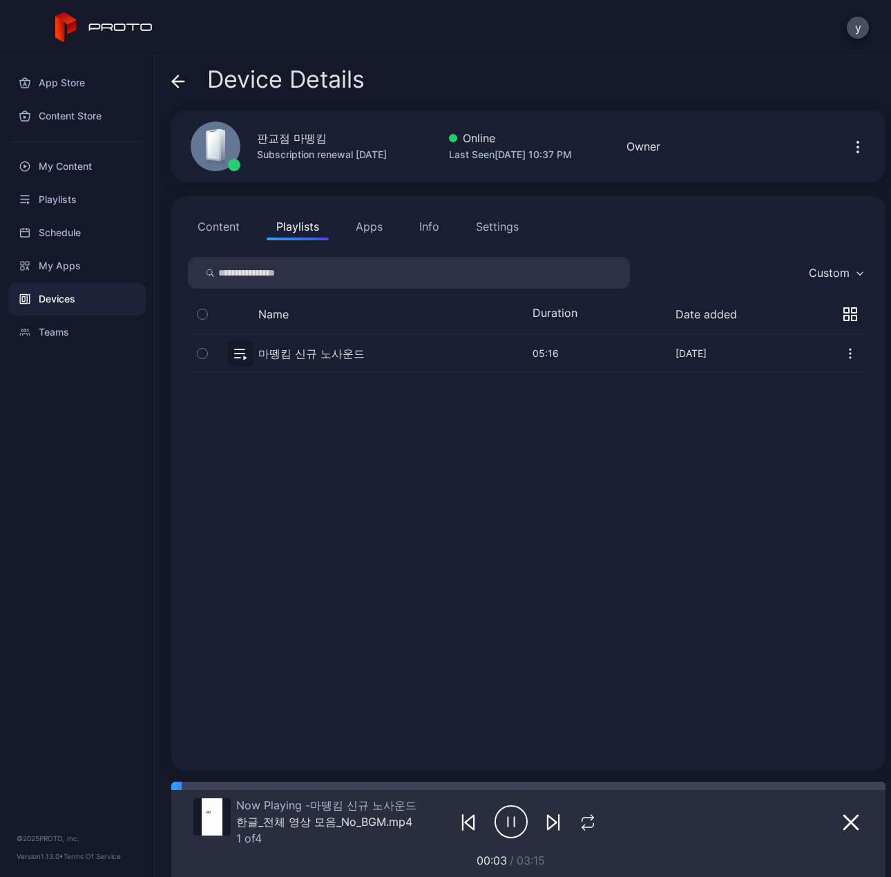
click at [547, 822] on icon "button" at bounding box center [551, 822] width 9 height 14
click at [431, 788] on div at bounding box center [544, 785] width 682 height 8
click at [583, 788] on div at bounding box center [528, 785] width 714 height 8
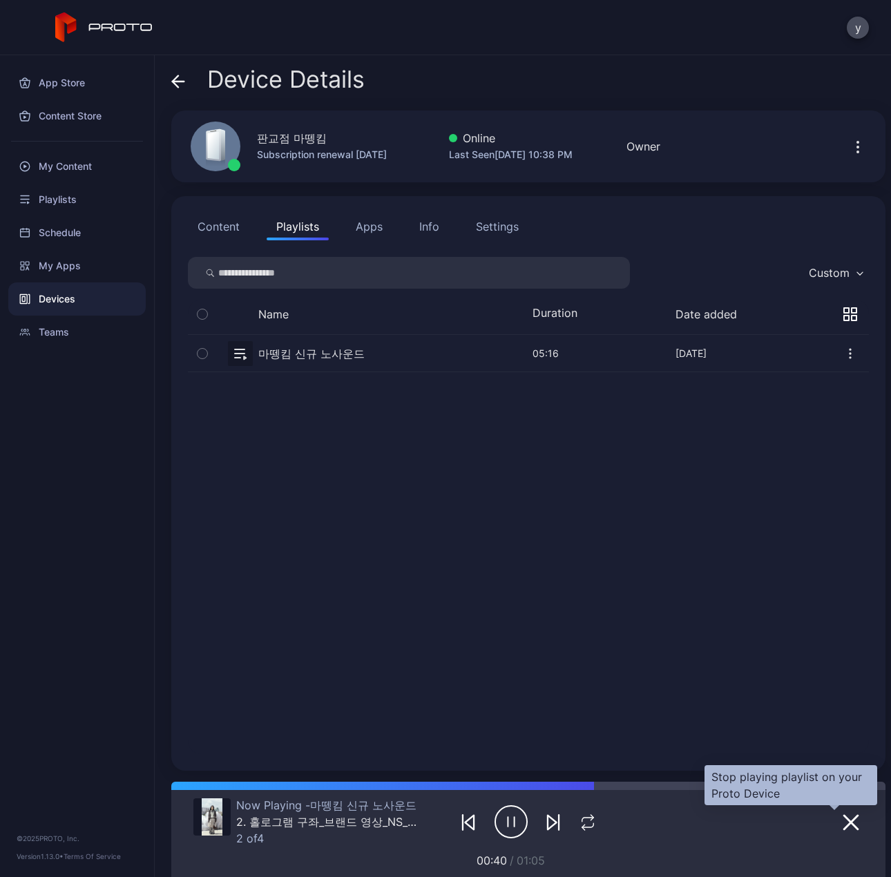
click at [842, 824] on button "button" at bounding box center [850, 821] width 25 height 19
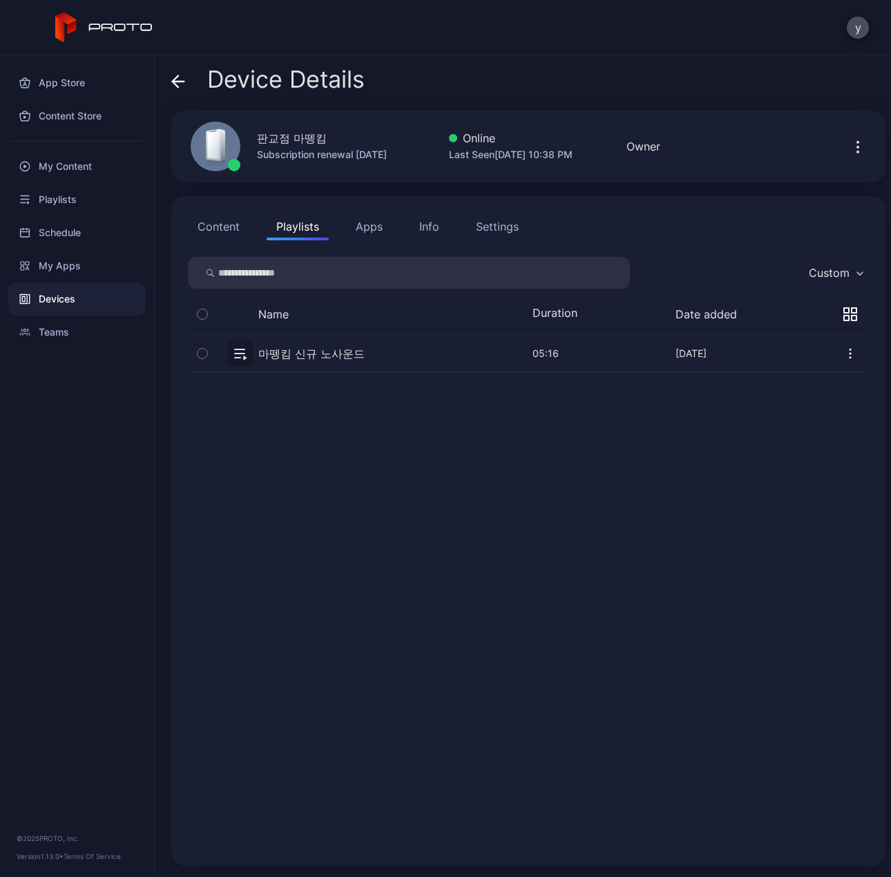
click at [305, 356] on button "button" at bounding box center [528, 353] width 681 height 37
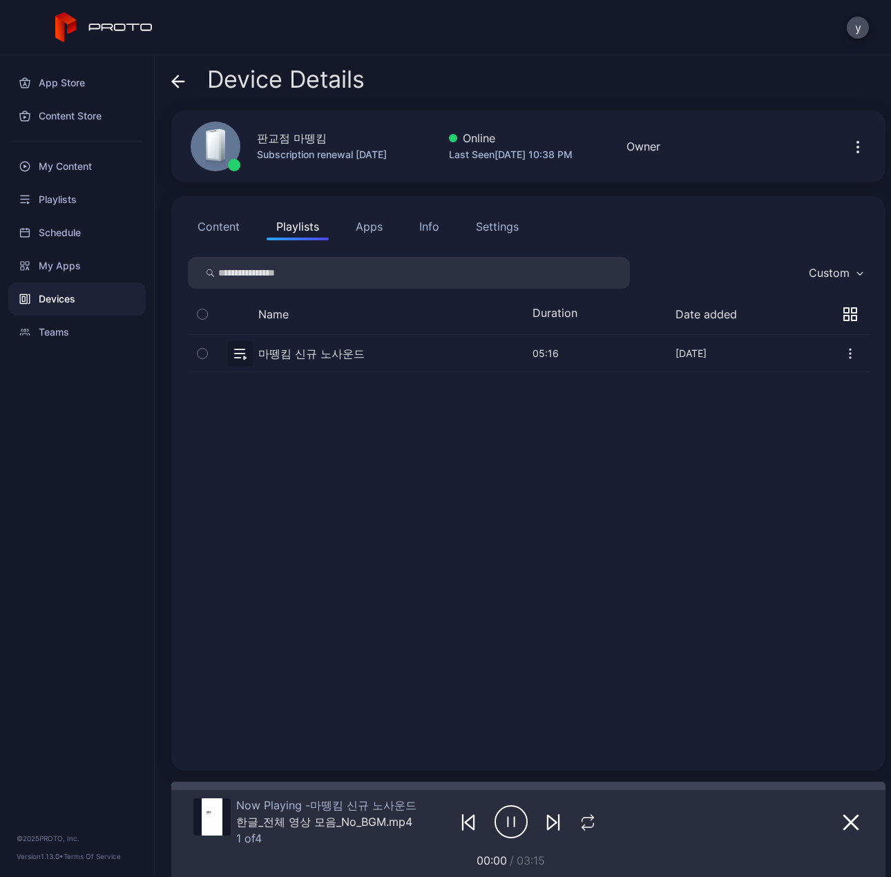
click at [843, 355] on icon "button" at bounding box center [850, 354] width 14 height 14
click at [794, 399] on button "Unassign" at bounding box center [801, 400] width 117 height 44
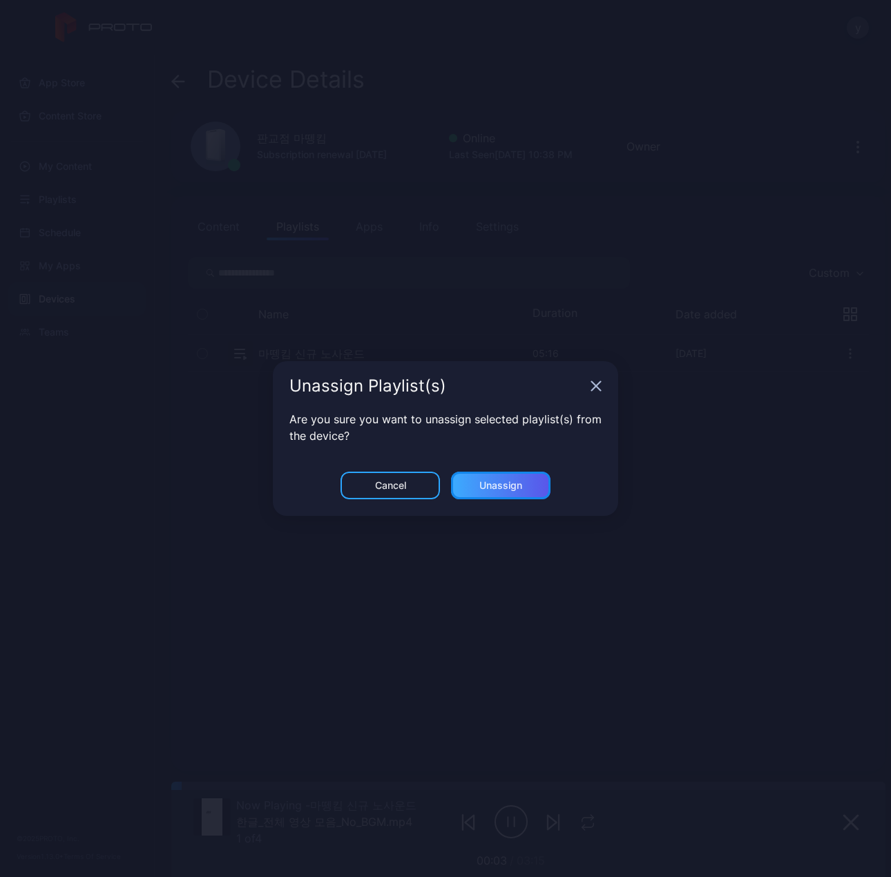
click at [504, 487] on div "Unassign" at bounding box center [500, 485] width 43 height 11
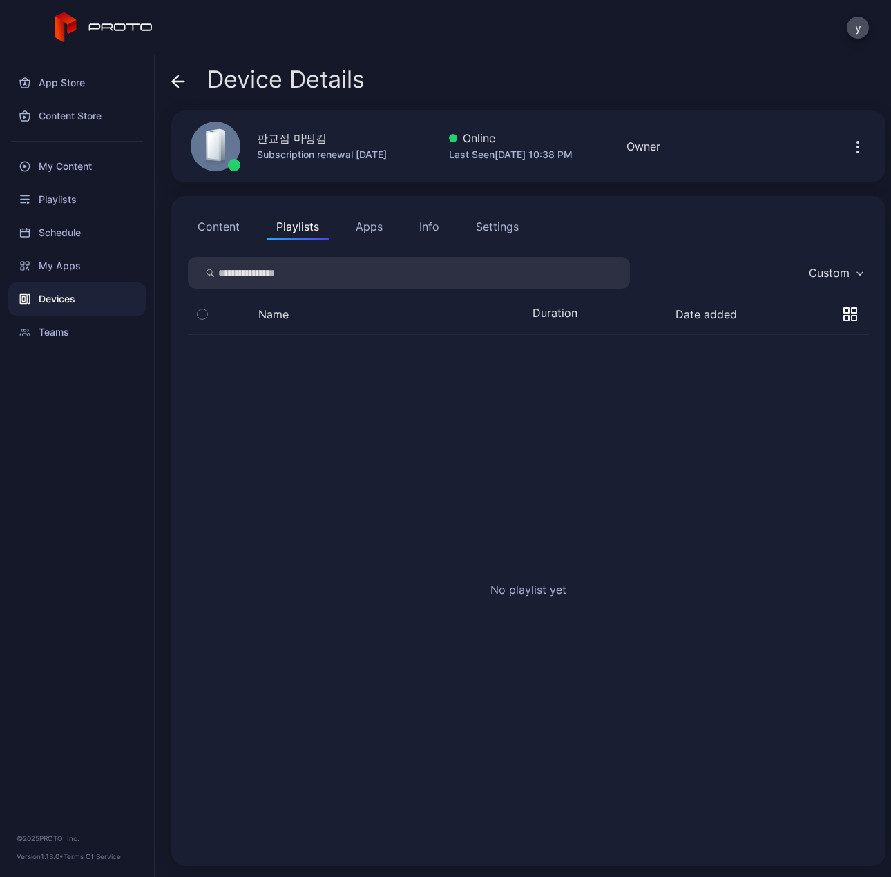
click at [63, 308] on div "Devices" at bounding box center [76, 298] width 137 height 33
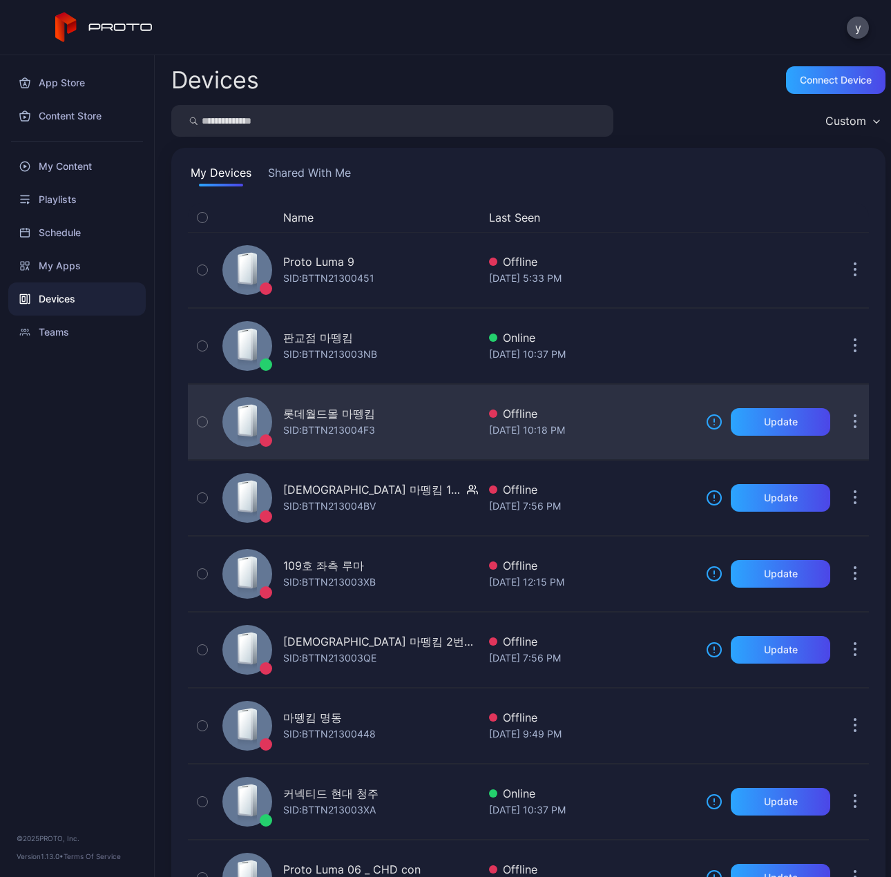
click at [331, 415] on div "롯데월드몰 마뗑킴" at bounding box center [329, 413] width 92 height 17
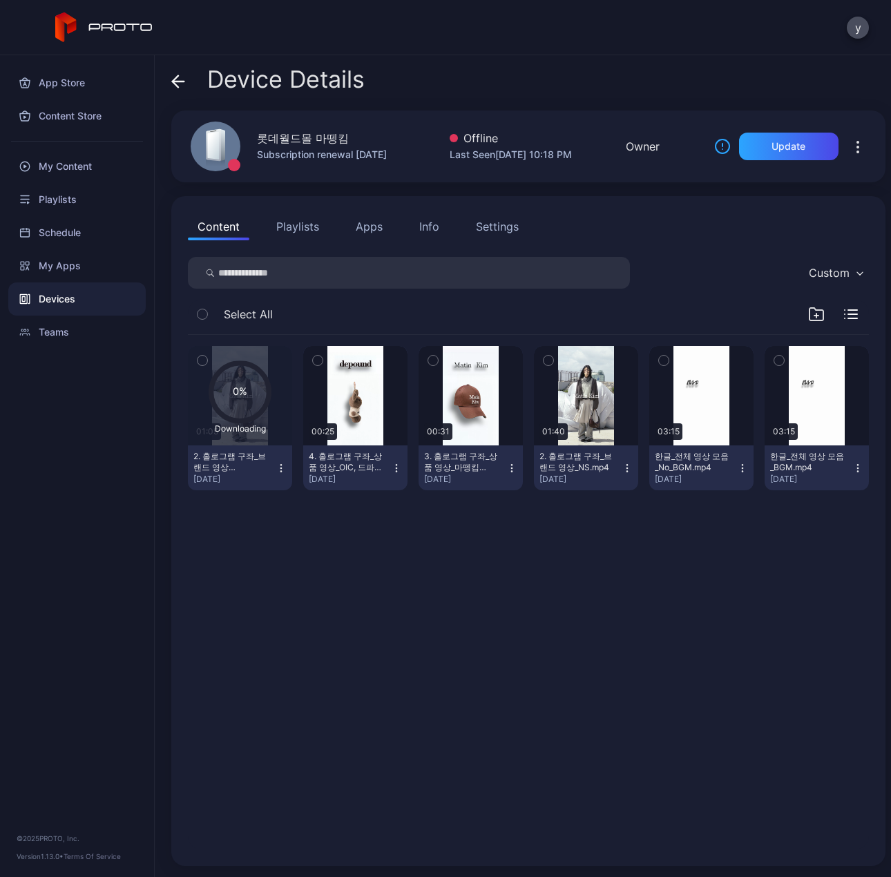
click at [277, 465] on icon "button" at bounding box center [280, 468] width 11 height 11
click at [460, 579] on div "0% Downloading 01:05 2. 홀로그램 구좌_브랜드 영상_NS_del.mp4 [DATE] 00:25 4. 홀로그램 구좌_상품 영상…" at bounding box center [528, 592] width 703 height 536
click at [302, 226] on button "Playlists" at bounding box center [297, 227] width 62 height 28
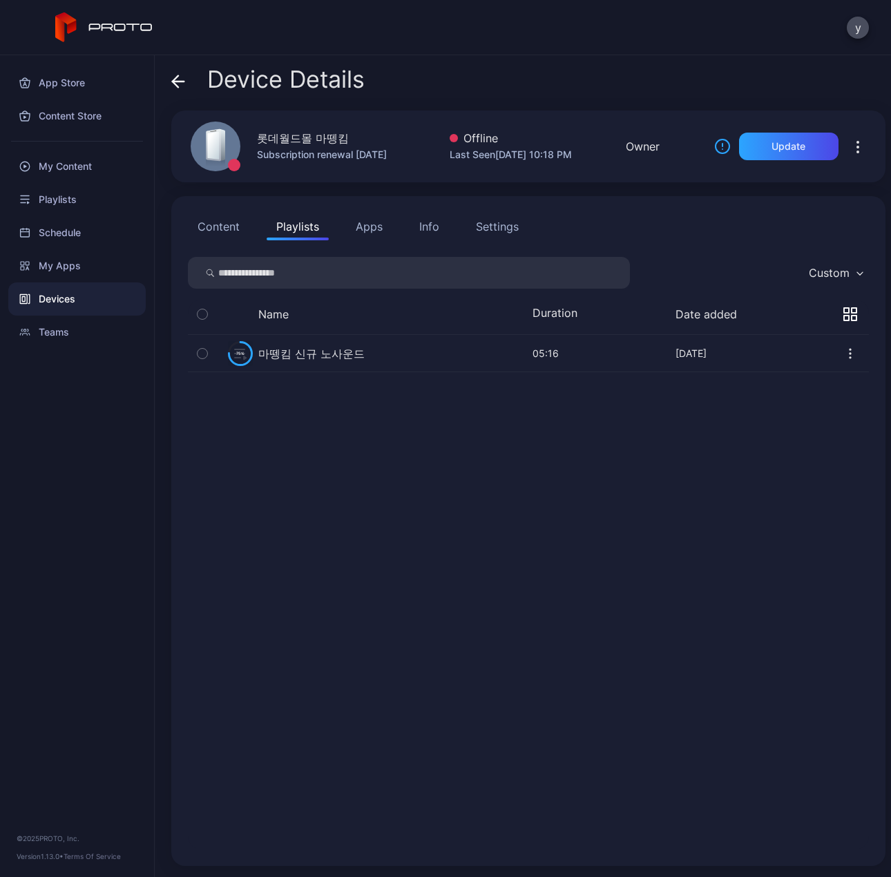
click at [843, 353] on icon "button" at bounding box center [850, 354] width 14 height 14
click at [781, 400] on button "Unassign" at bounding box center [801, 400] width 117 height 44
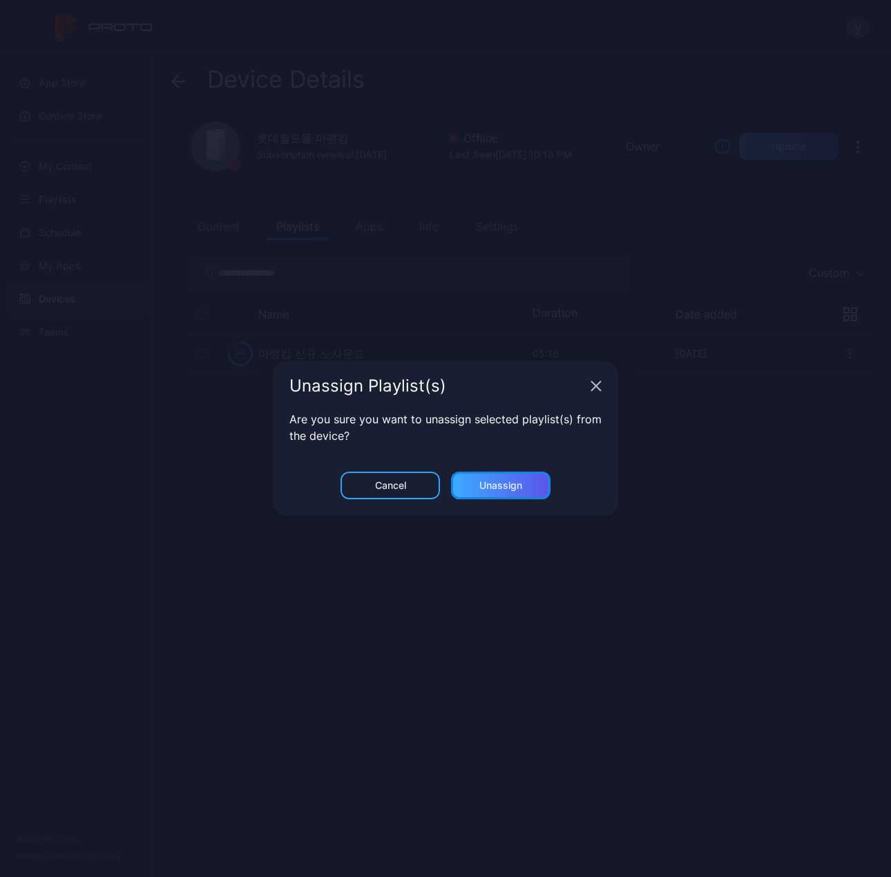
click at [508, 484] on div "Unassign" at bounding box center [500, 485] width 43 height 11
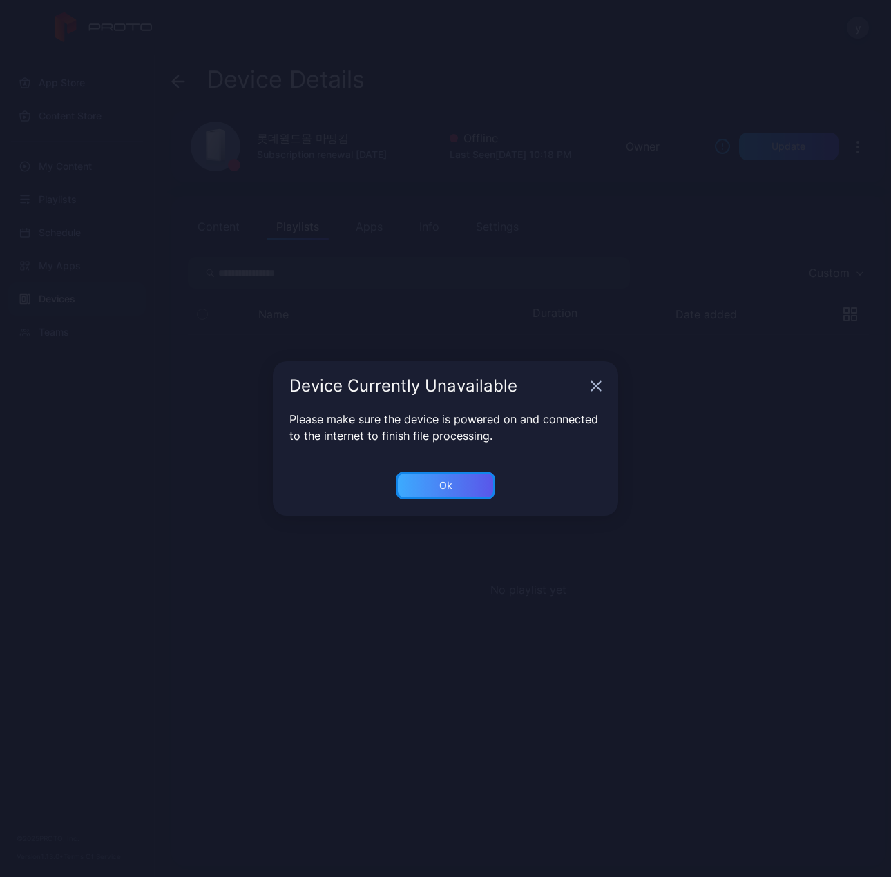
click at [443, 487] on div "Ok" at bounding box center [445, 485] width 13 height 11
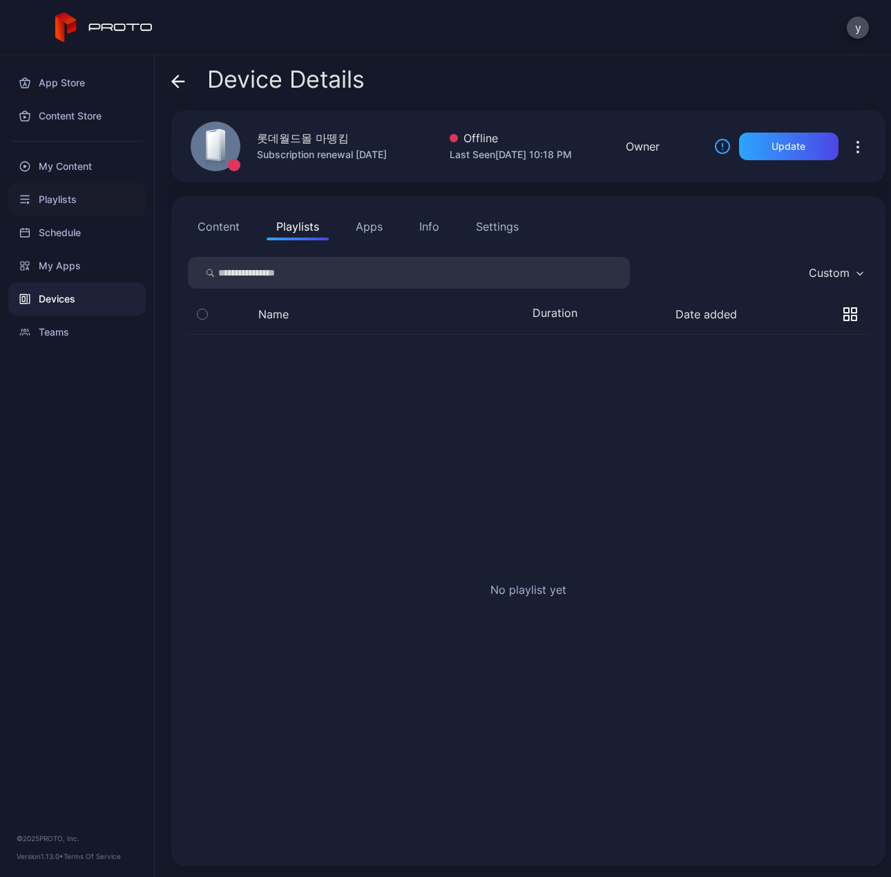
click at [63, 200] on div "Playlists" at bounding box center [76, 199] width 137 height 33
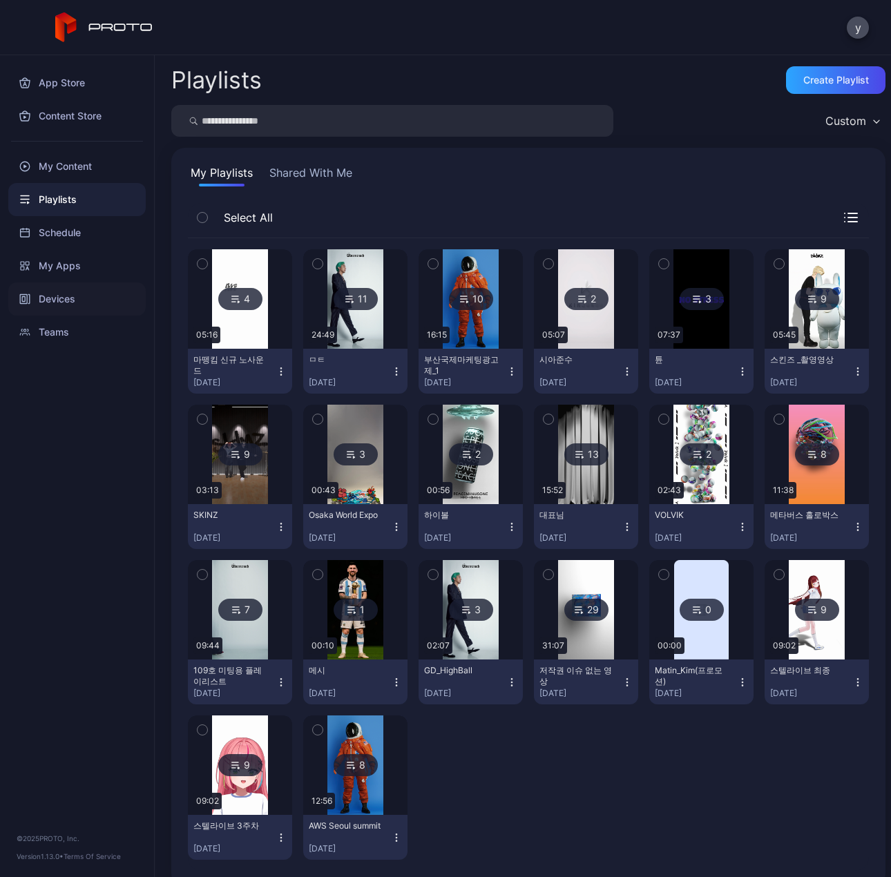
click at [65, 297] on div "Devices" at bounding box center [76, 298] width 137 height 33
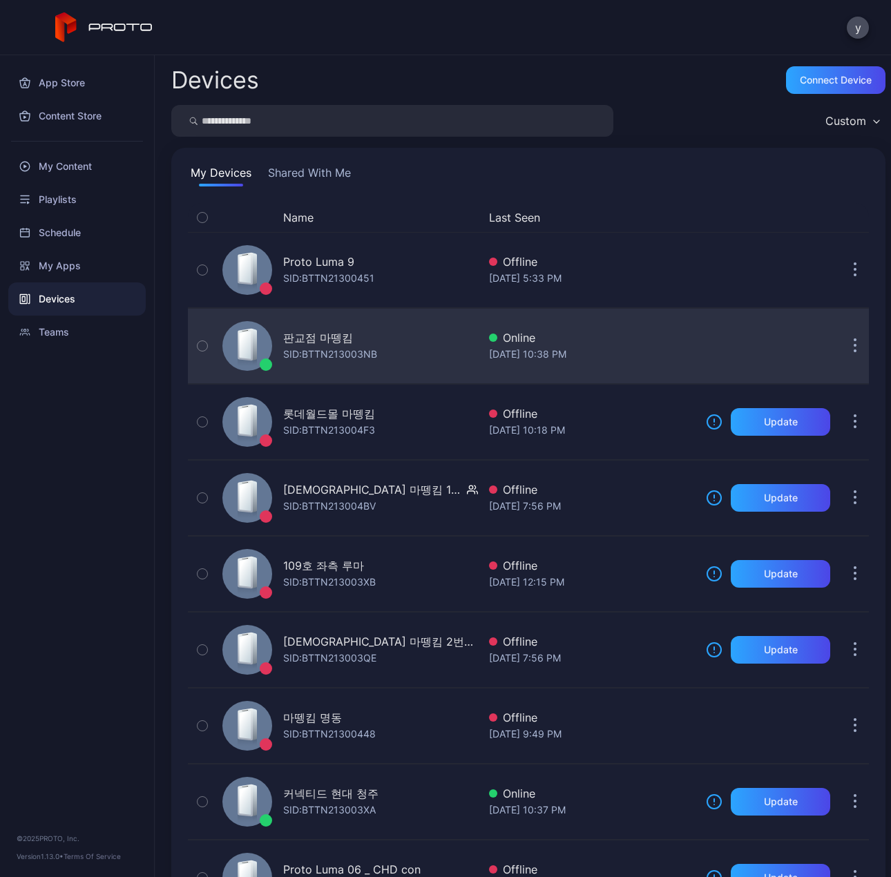
click at [339, 353] on div "SID: BTTN213003NB" at bounding box center [330, 354] width 94 height 17
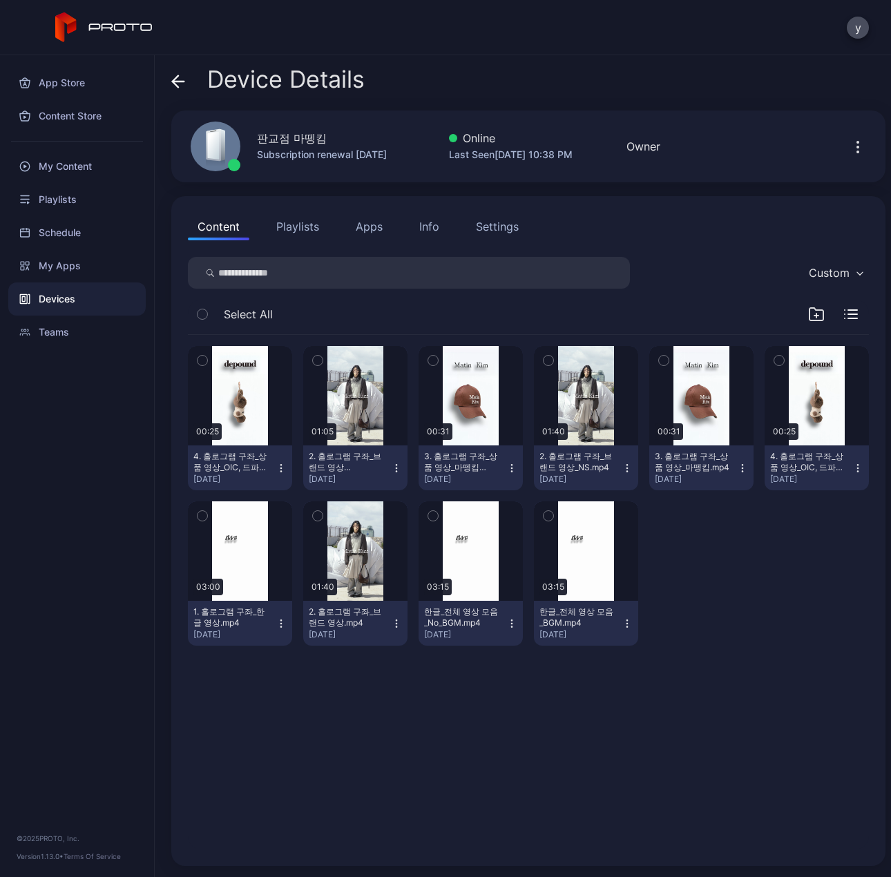
click at [298, 228] on button "Playlists" at bounding box center [297, 227] width 62 height 28
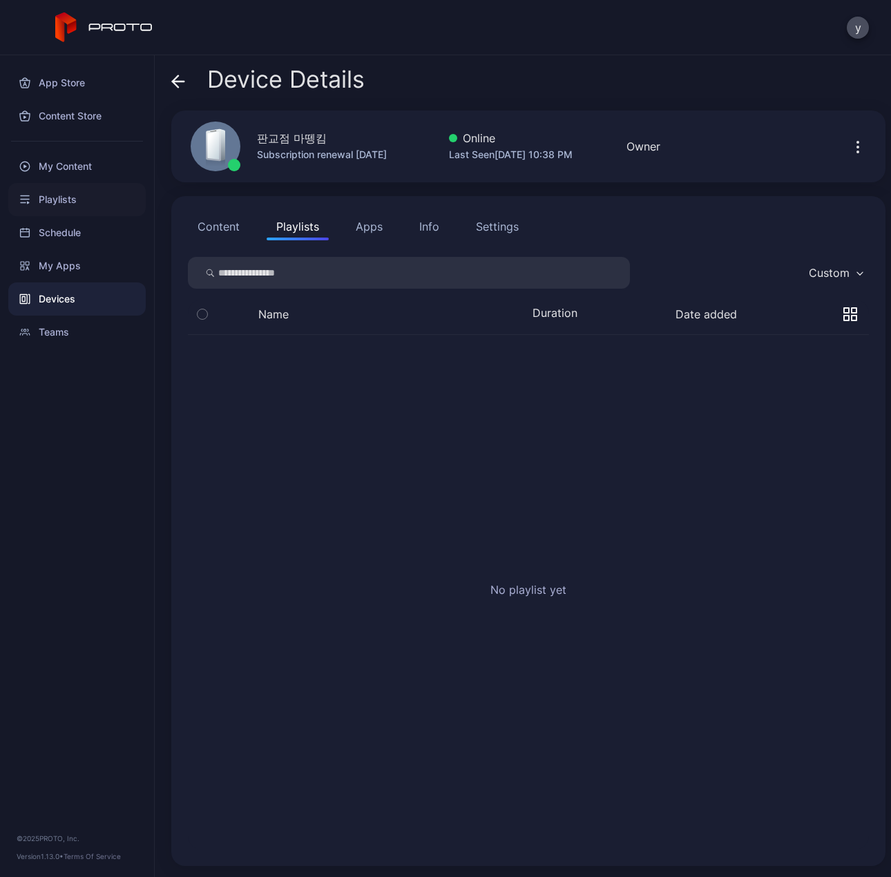
click at [64, 204] on div "Playlists" at bounding box center [76, 199] width 137 height 33
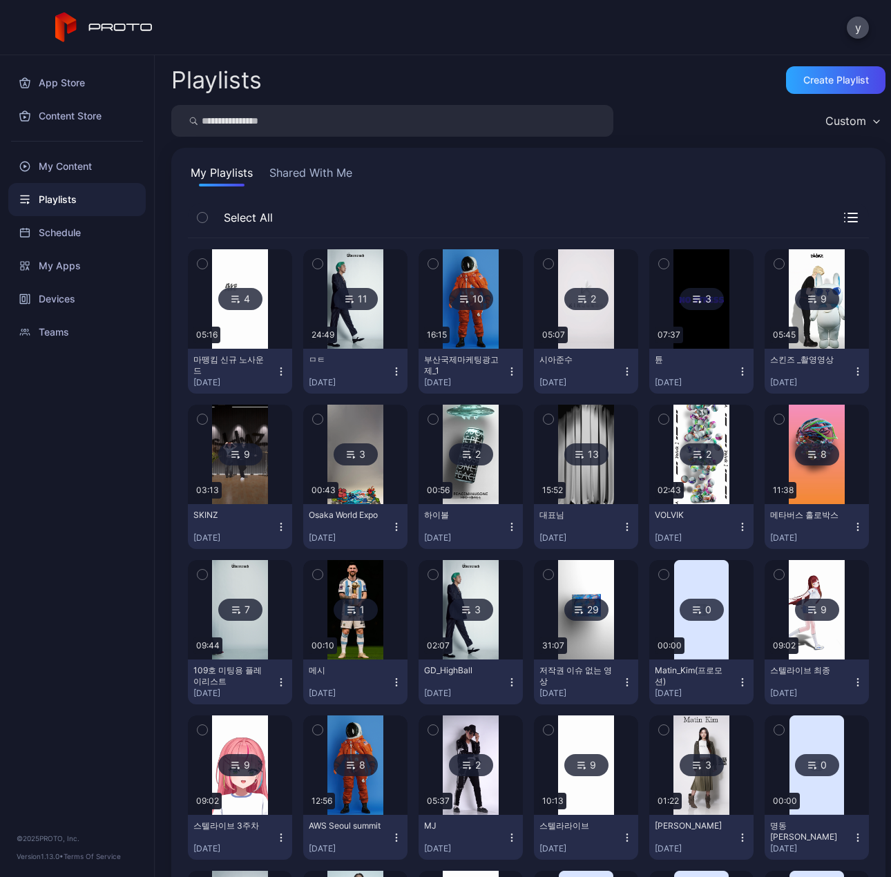
click at [240, 299] on div "4" at bounding box center [240, 299] width 44 height 22
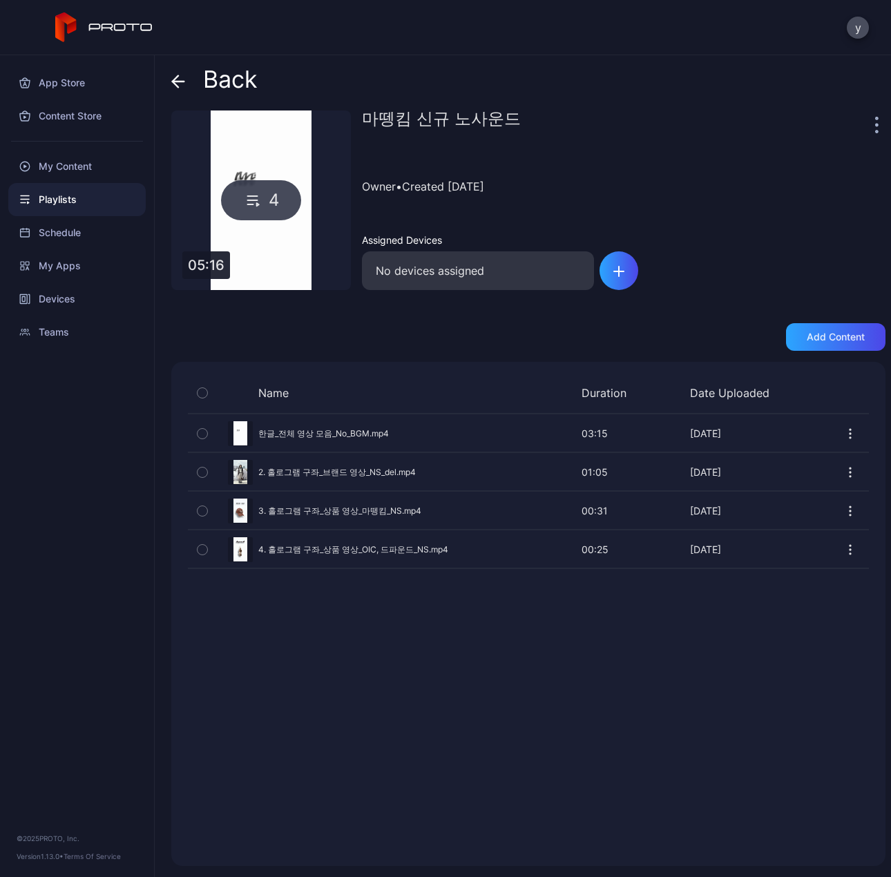
click at [175, 78] on icon at bounding box center [176, 81] width 6 height 12
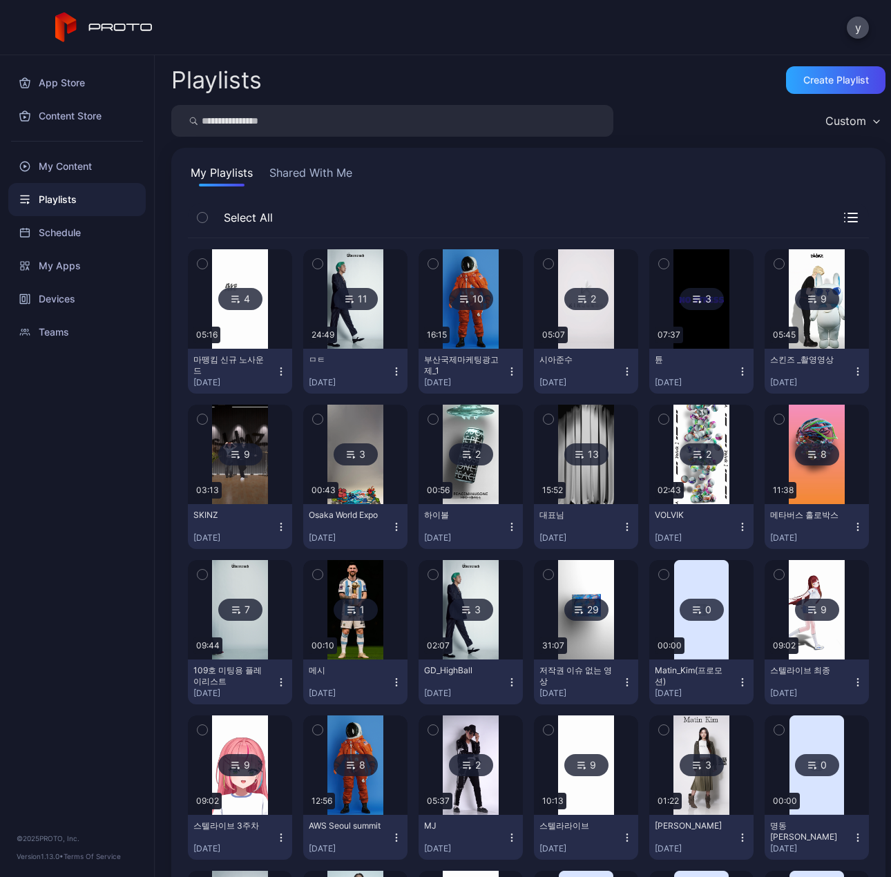
click at [279, 369] on icon "button" at bounding box center [280, 371] width 11 height 11
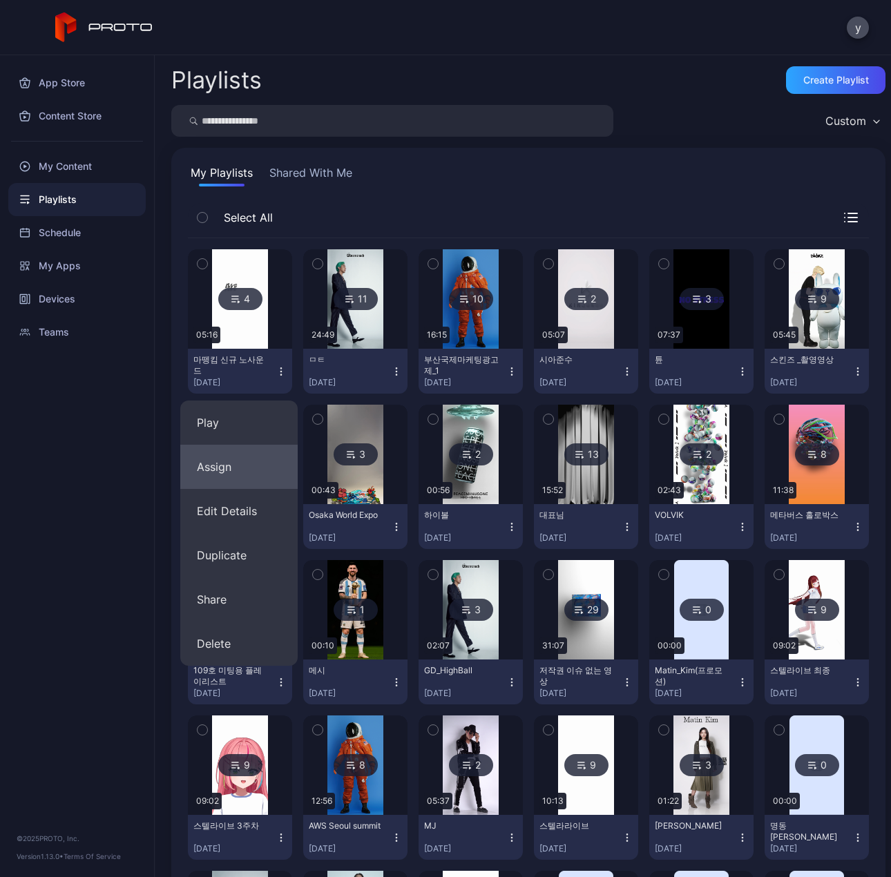
click at [223, 462] on button "Assign" at bounding box center [238, 467] width 117 height 44
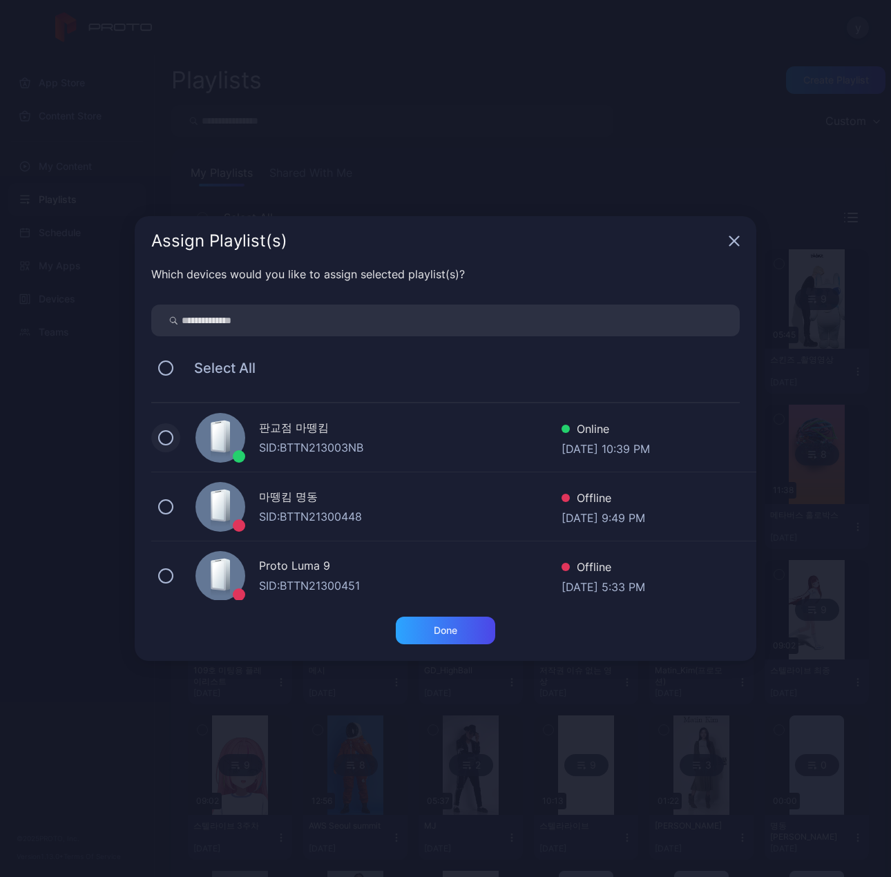
click at [171, 436] on button at bounding box center [165, 437] width 15 height 15
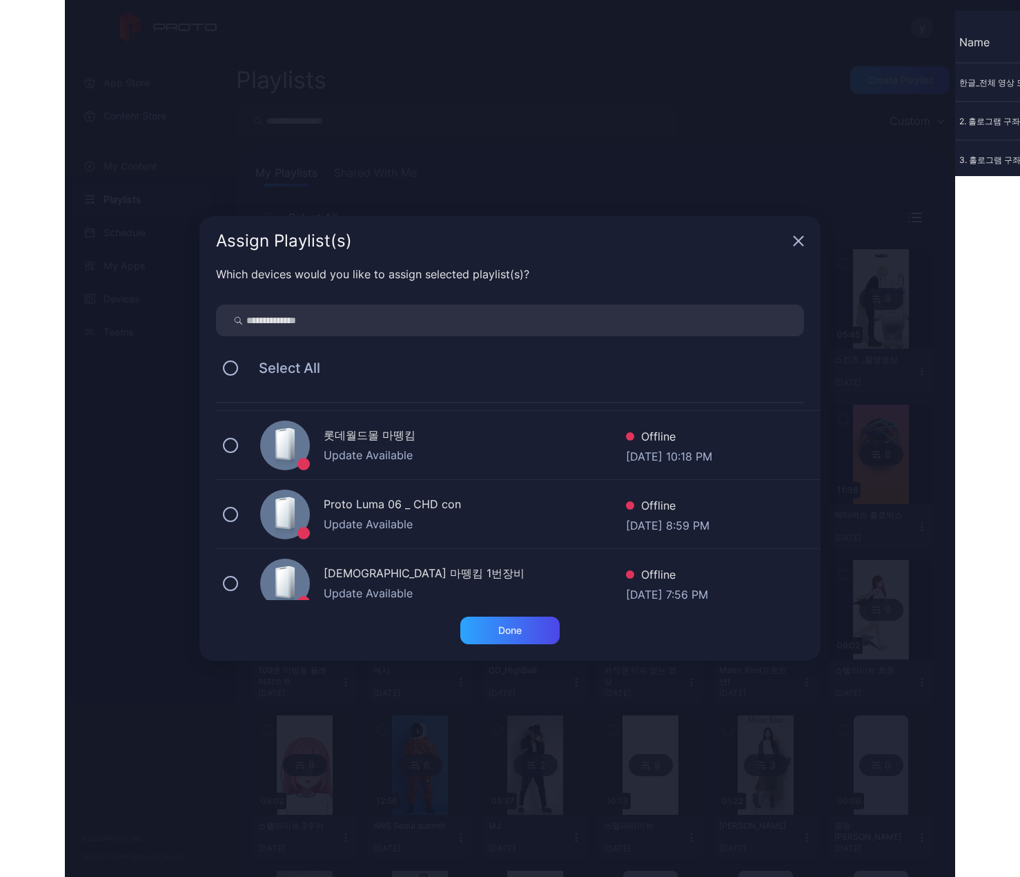
scroll to position [414, 0]
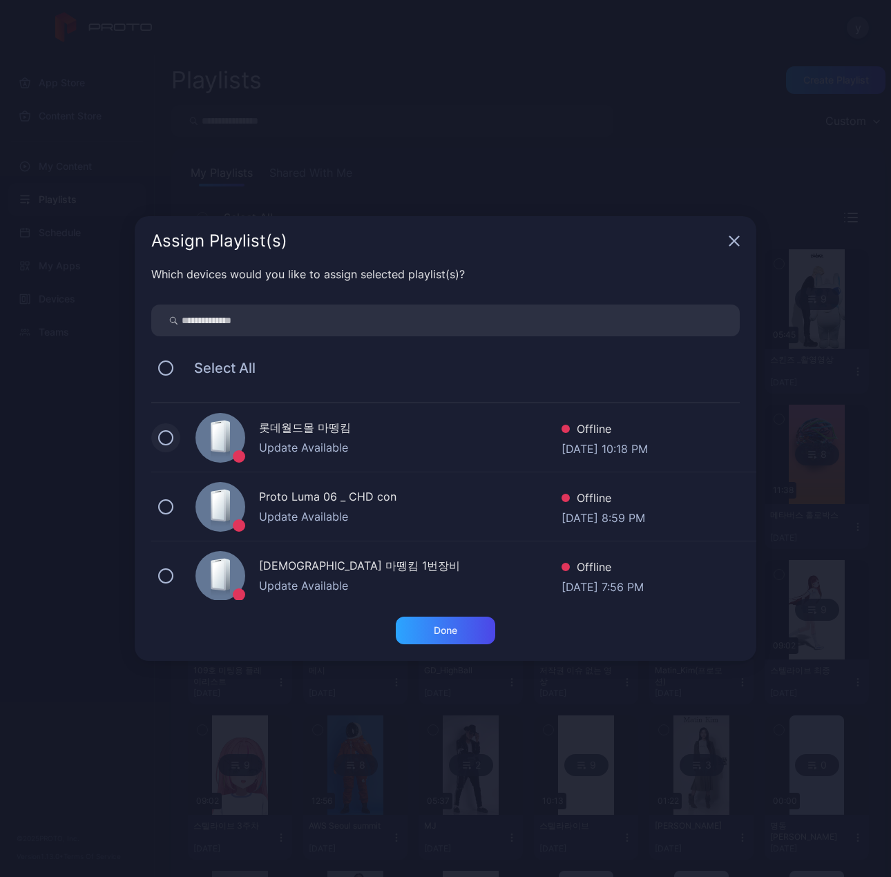
click at [167, 438] on button at bounding box center [165, 437] width 15 height 15
click at [453, 632] on div "Done" at bounding box center [445, 630] width 23 height 11
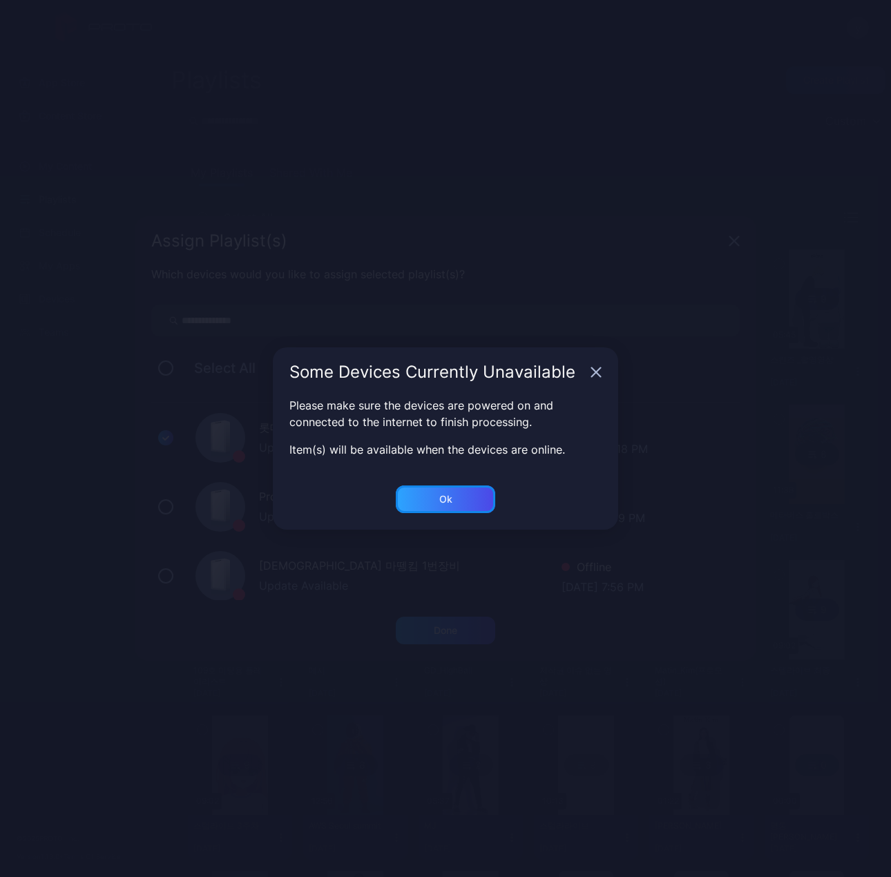
click at [447, 616] on div "Ok" at bounding box center [445, 630] width 99 height 28
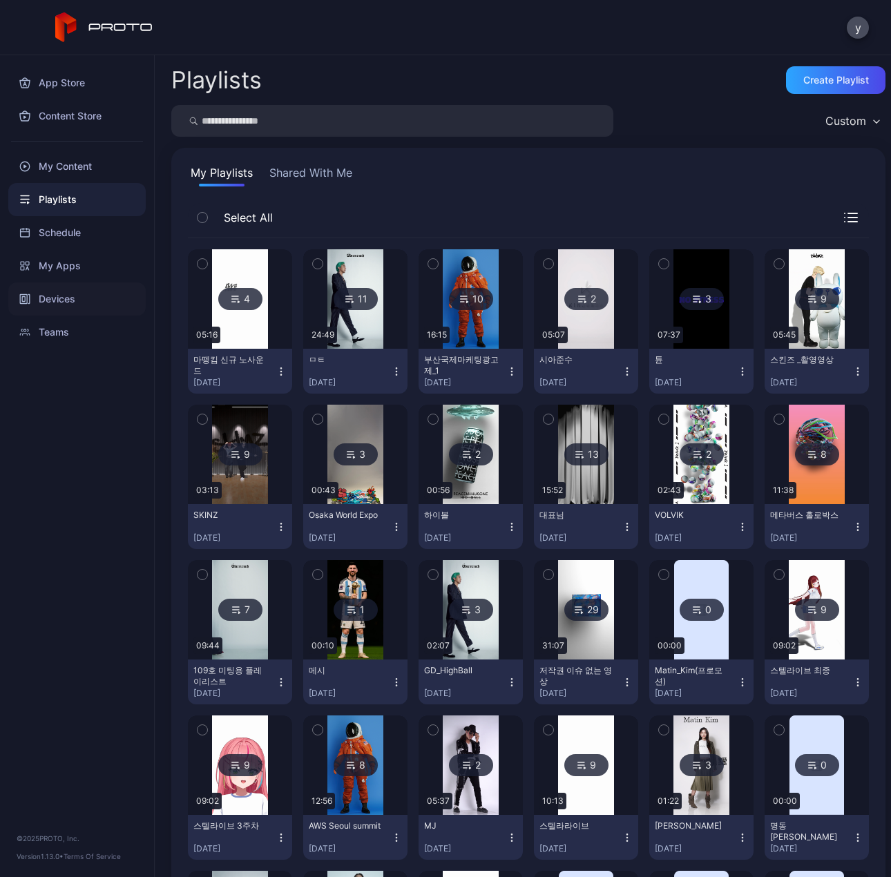
click at [63, 298] on div "Devices" at bounding box center [76, 298] width 137 height 33
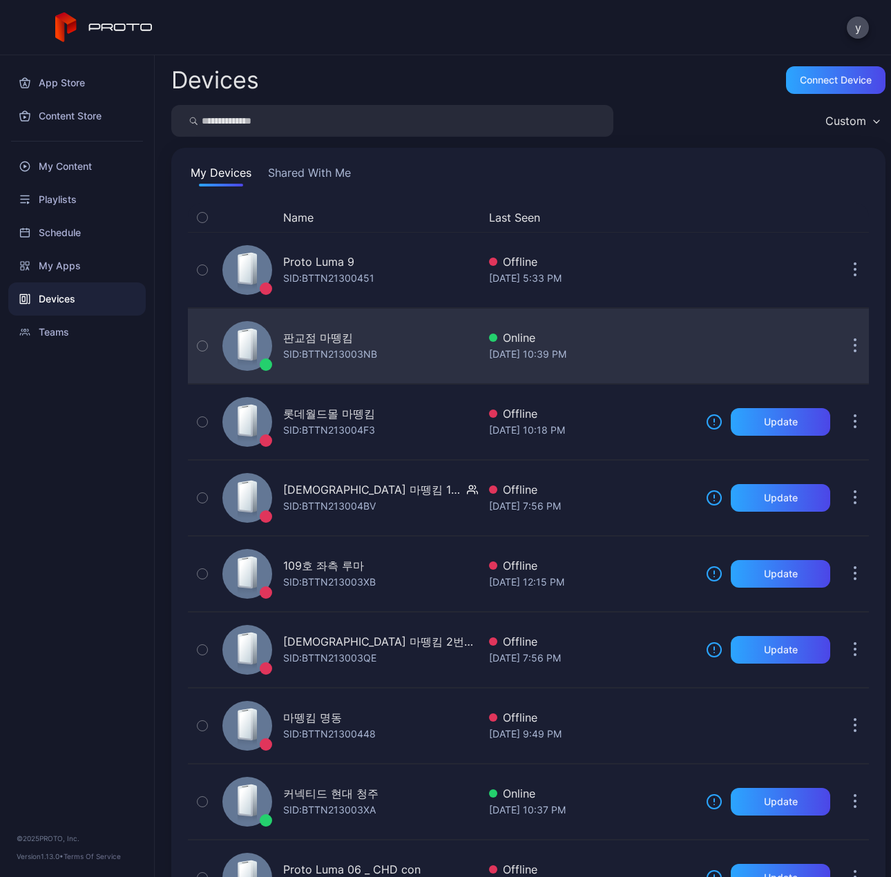
click at [317, 344] on div "판교점 마뗑킴" at bounding box center [318, 337] width 70 height 17
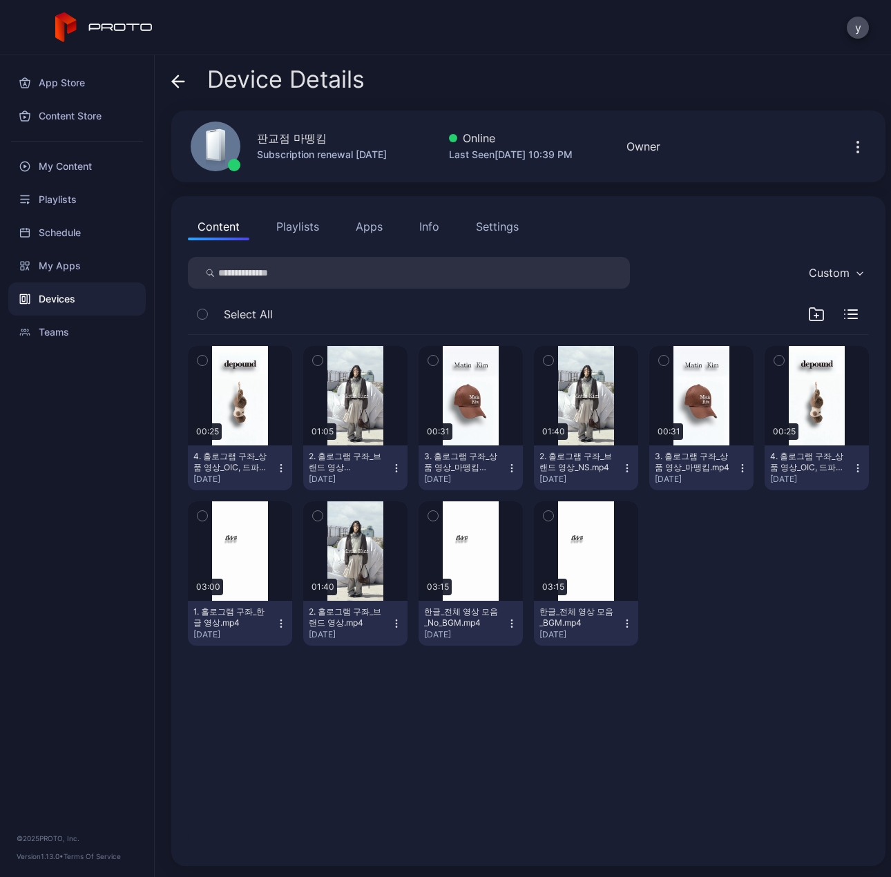
click at [298, 226] on button "Playlists" at bounding box center [297, 227] width 62 height 28
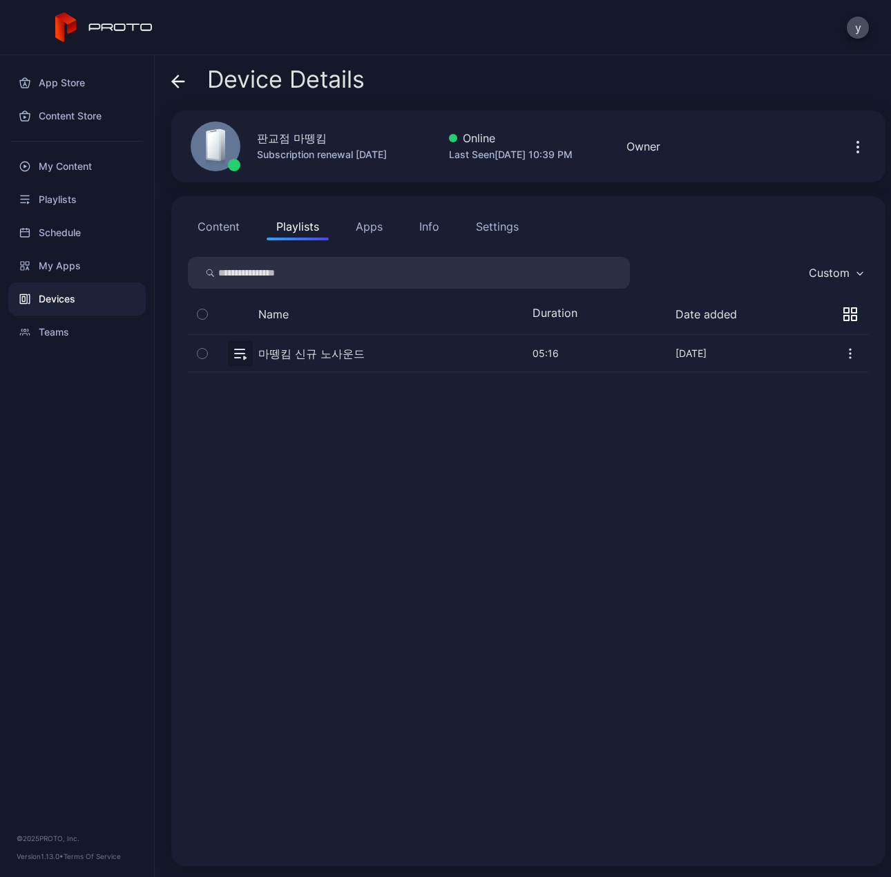
click at [222, 223] on button "Content" at bounding box center [218, 227] width 61 height 28
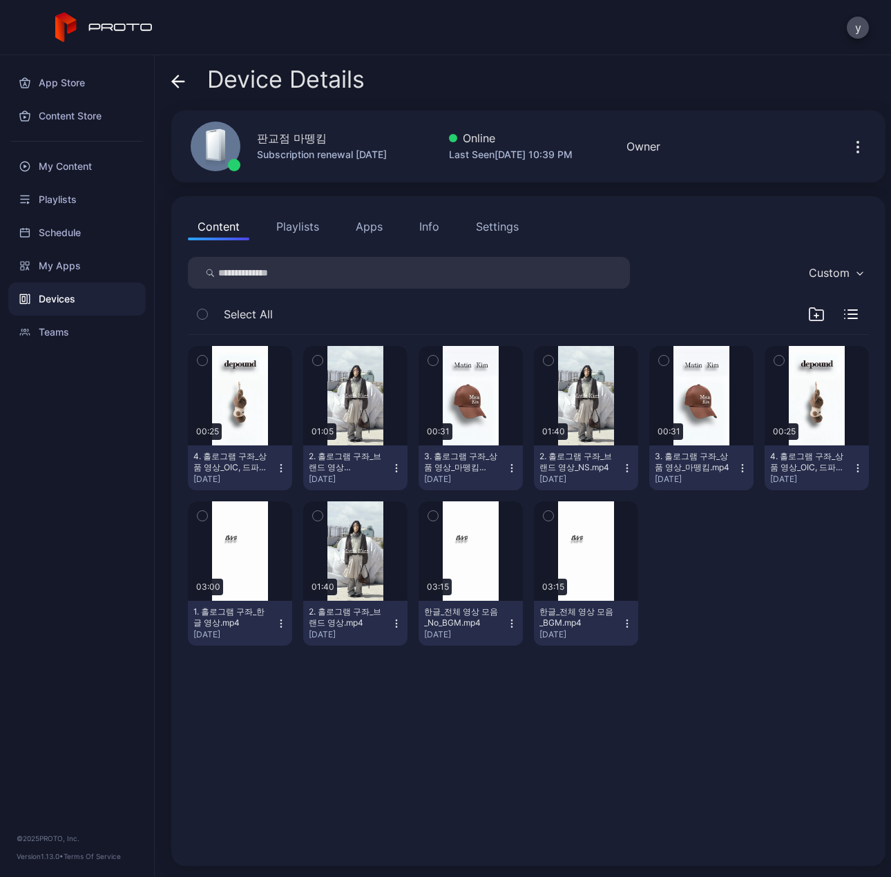
click at [302, 226] on button "Playlists" at bounding box center [297, 227] width 62 height 28
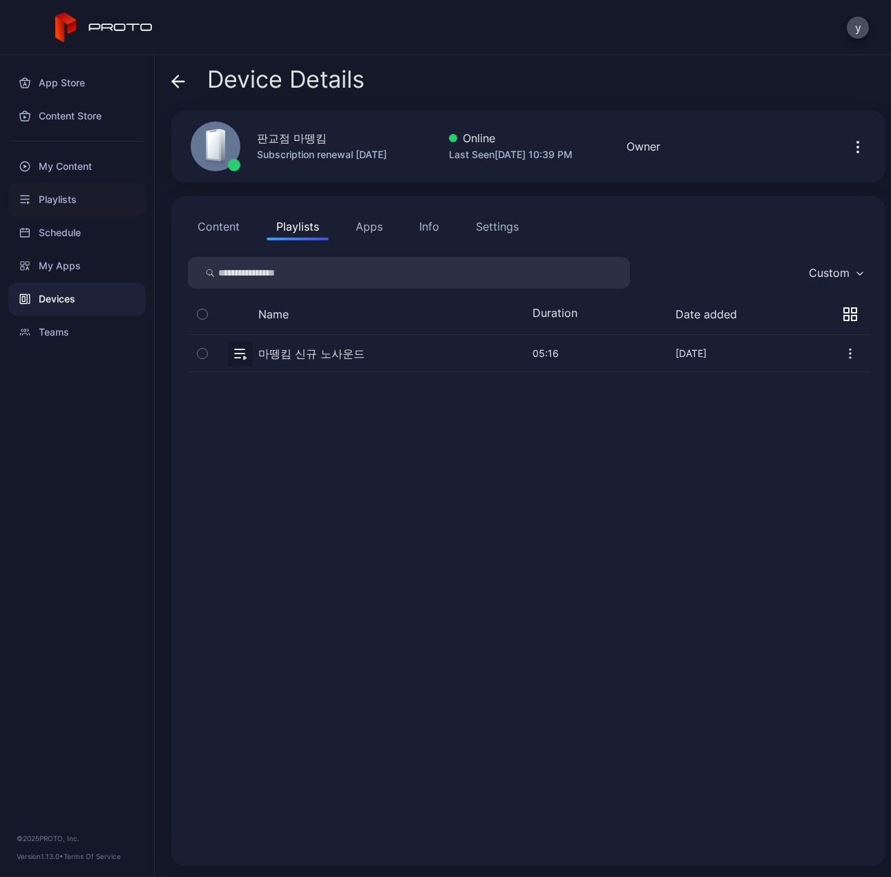
click at [55, 200] on div "Playlists" at bounding box center [76, 199] width 137 height 33
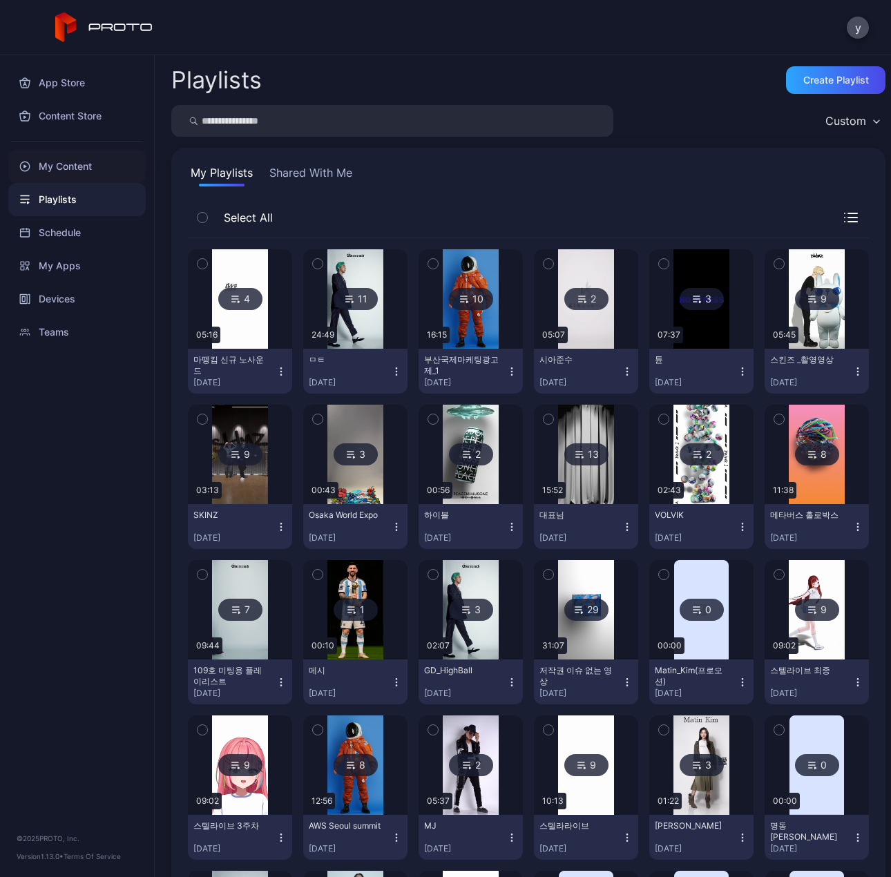
click at [59, 171] on div "My Content" at bounding box center [76, 166] width 137 height 33
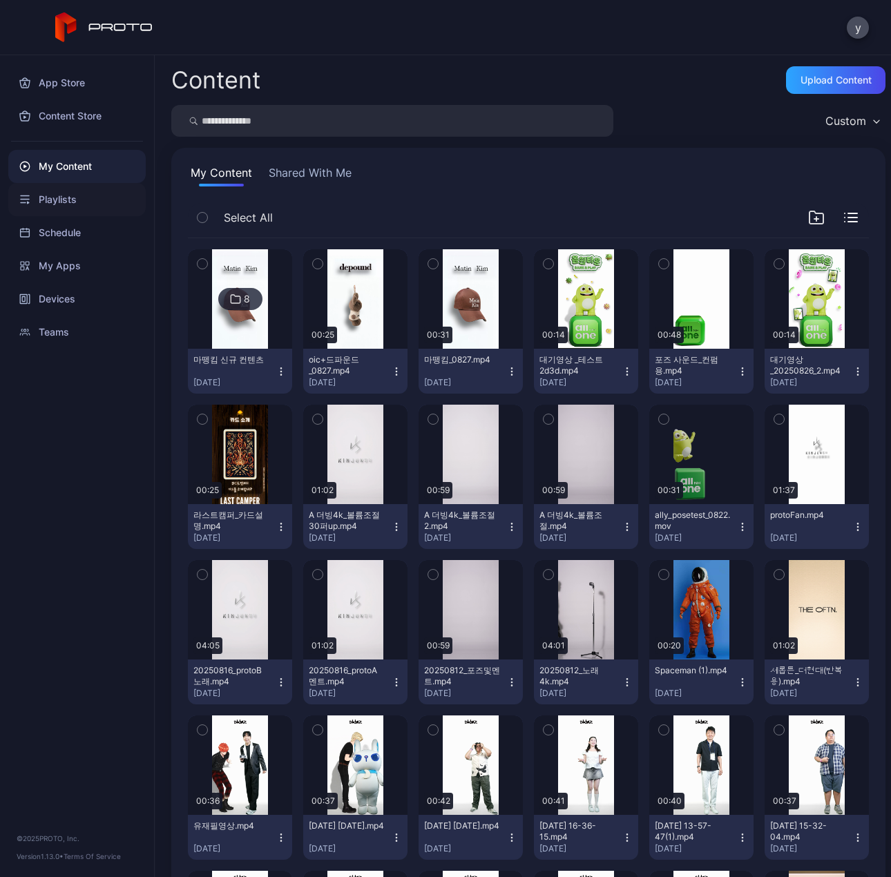
click at [69, 199] on div "Playlists" at bounding box center [76, 199] width 137 height 33
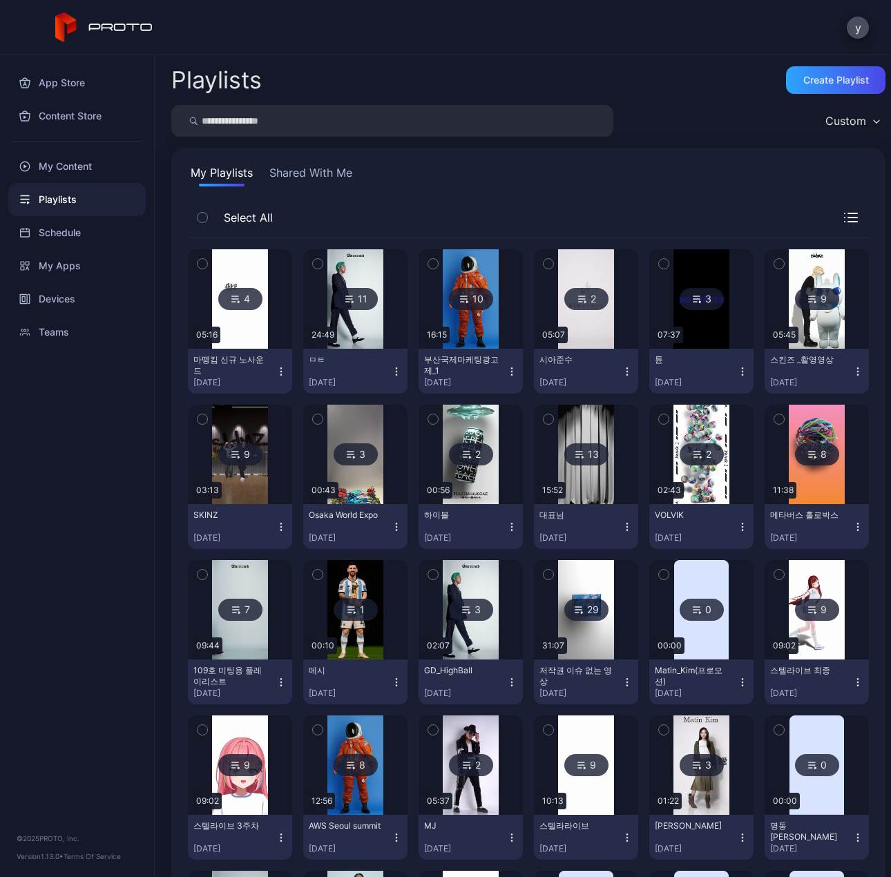
click at [237, 305] on icon at bounding box center [235, 299] width 11 height 17
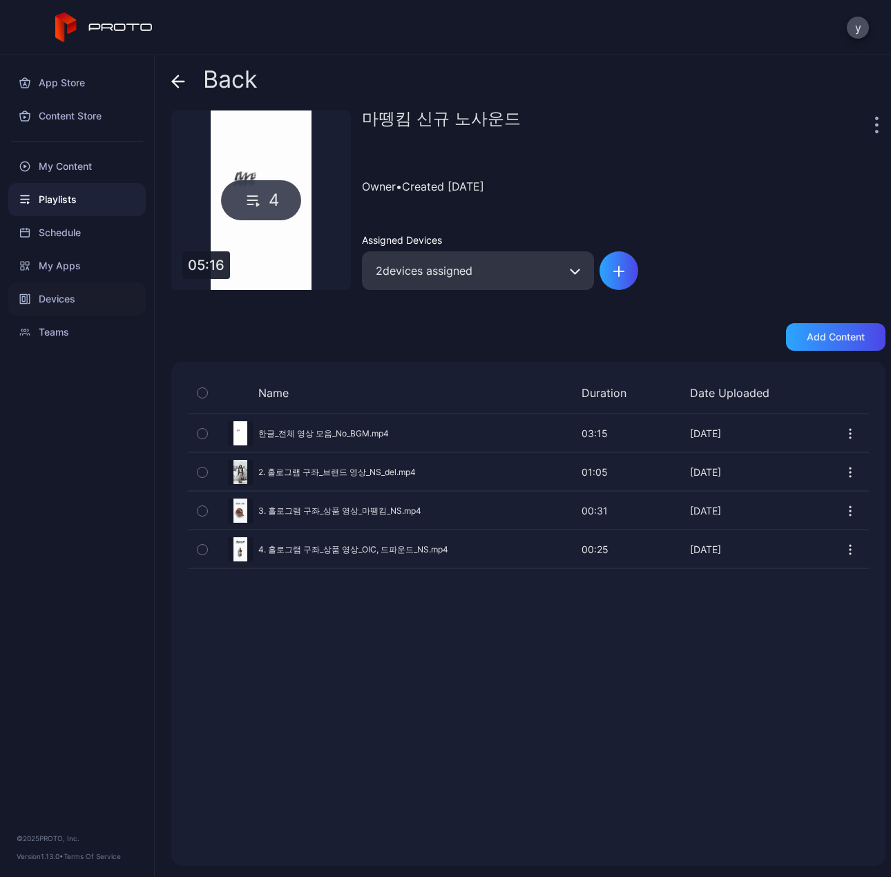
click at [58, 299] on div "Devices" at bounding box center [76, 298] width 137 height 33
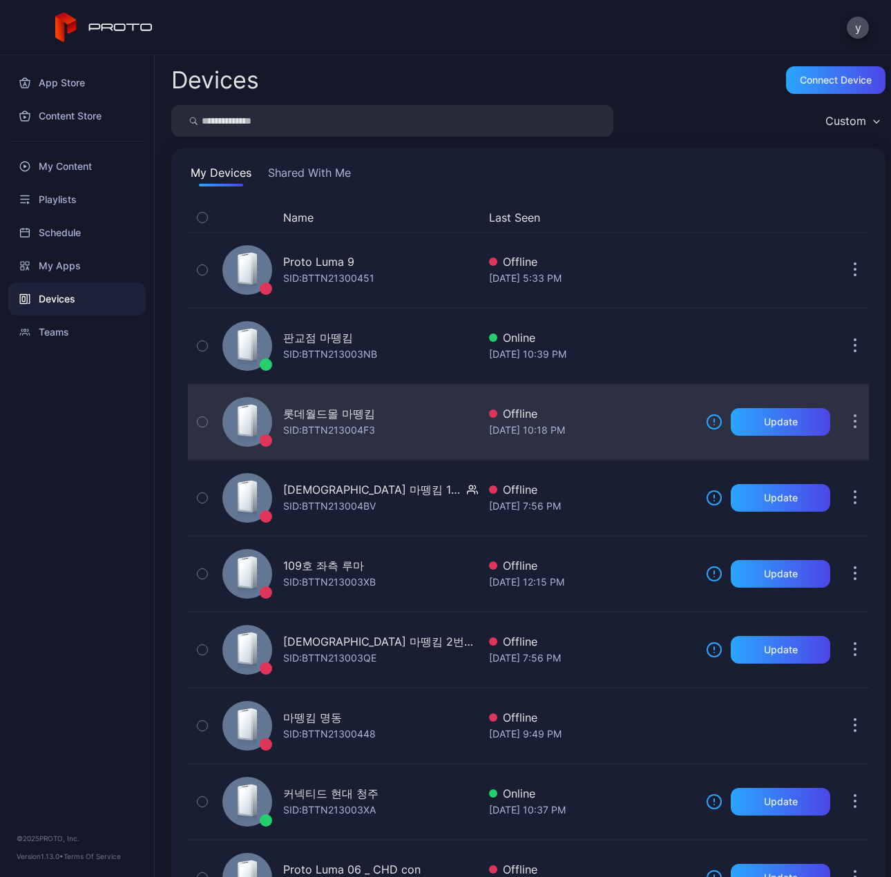
click at [320, 411] on div "롯데월드몰 마뗑킴" at bounding box center [329, 413] width 92 height 17
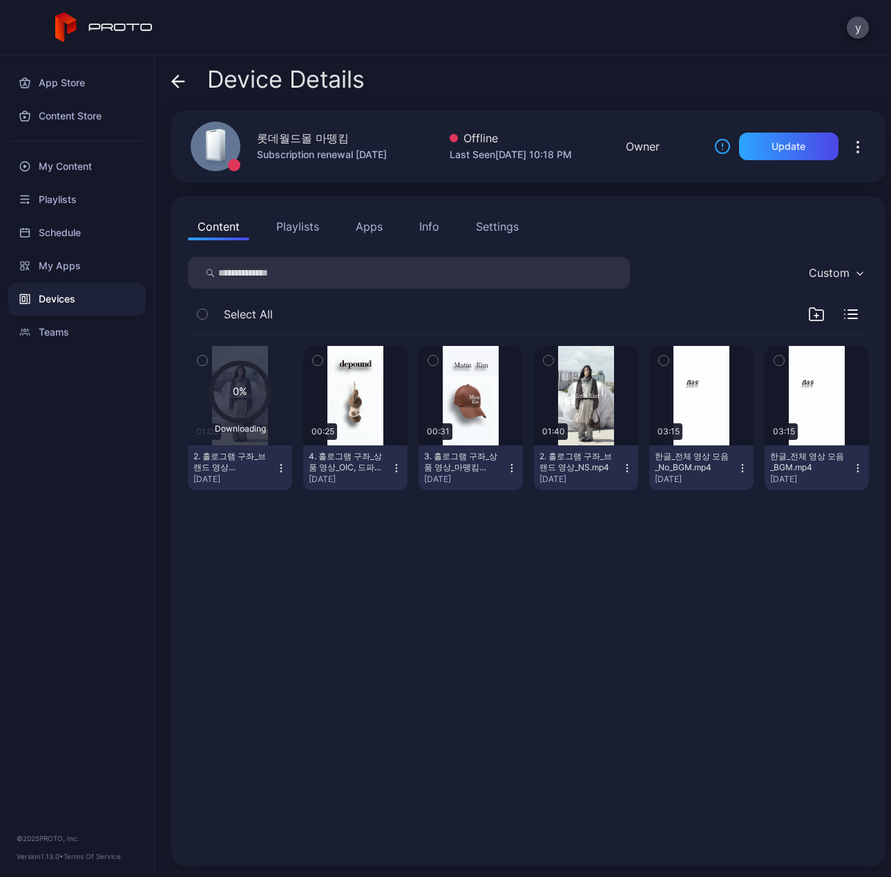
click at [295, 225] on button "Playlists" at bounding box center [297, 227] width 62 height 28
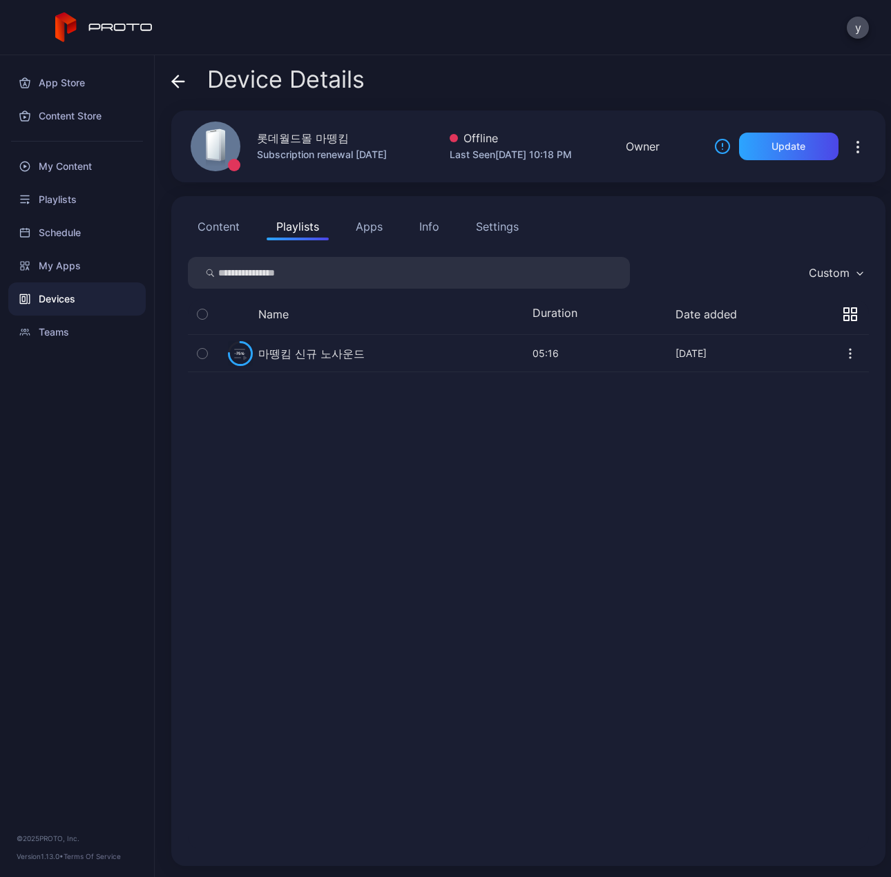
click at [232, 229] on button "Content" at bounding box center [218, 227] width 61 height 28
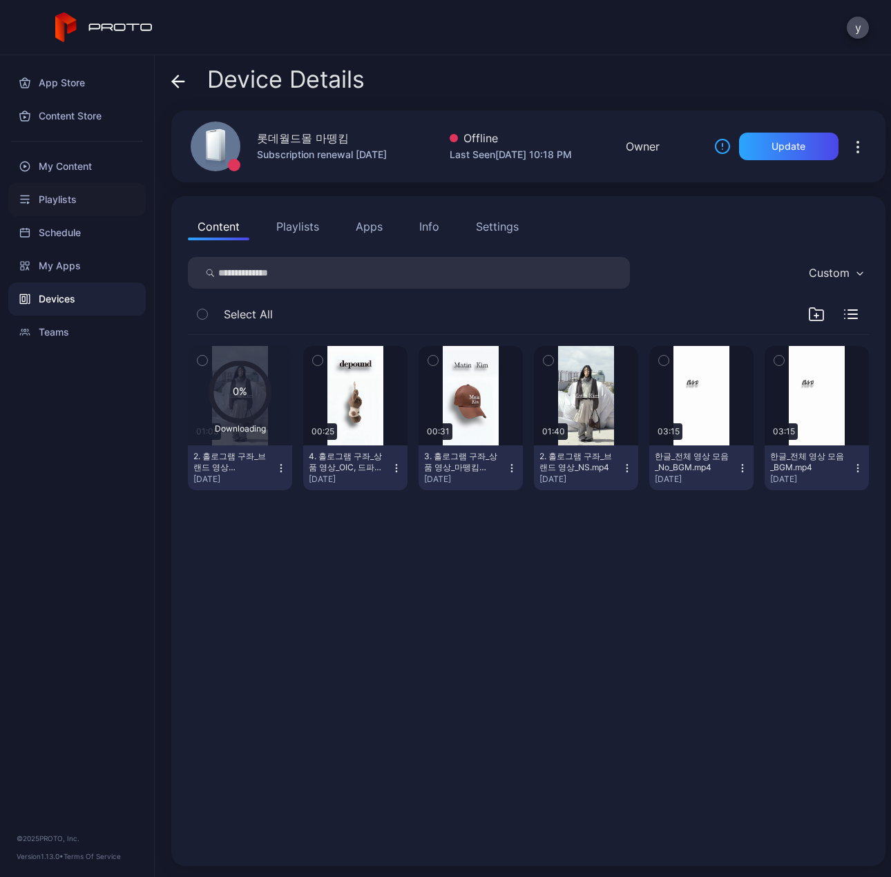
click at [66, 200] on div "Playlists" at bounding box center [76, 199] width 137 height 33
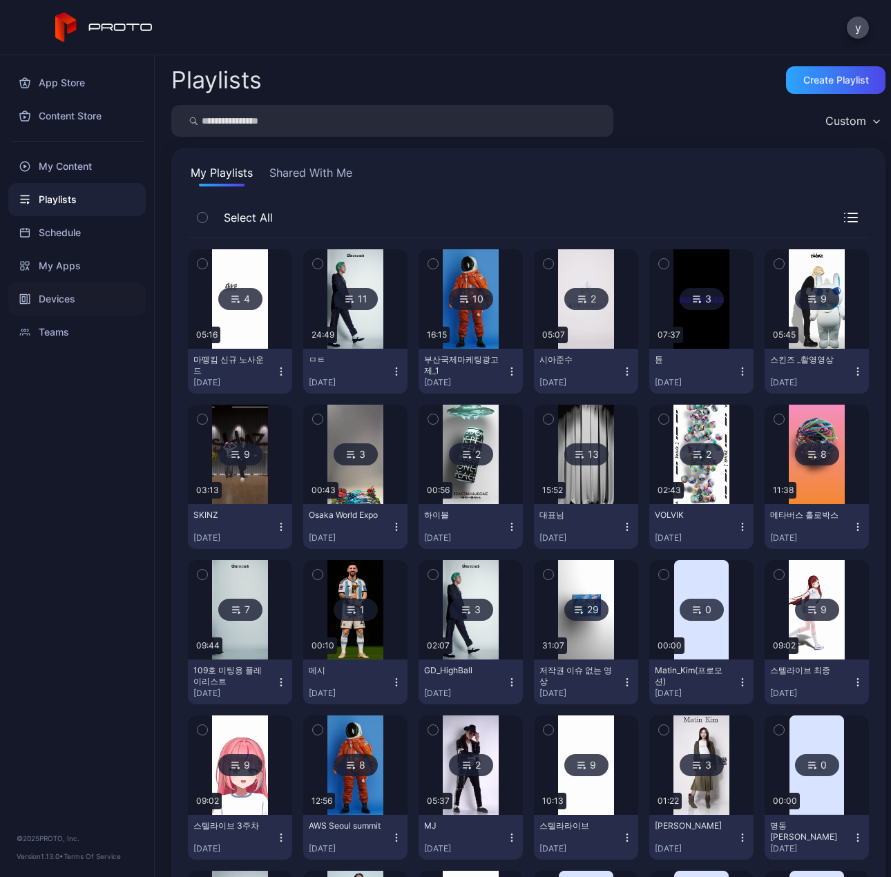
click at [59, 296] on div "Devices" at bounding box center [76, 298] width 137 height 33
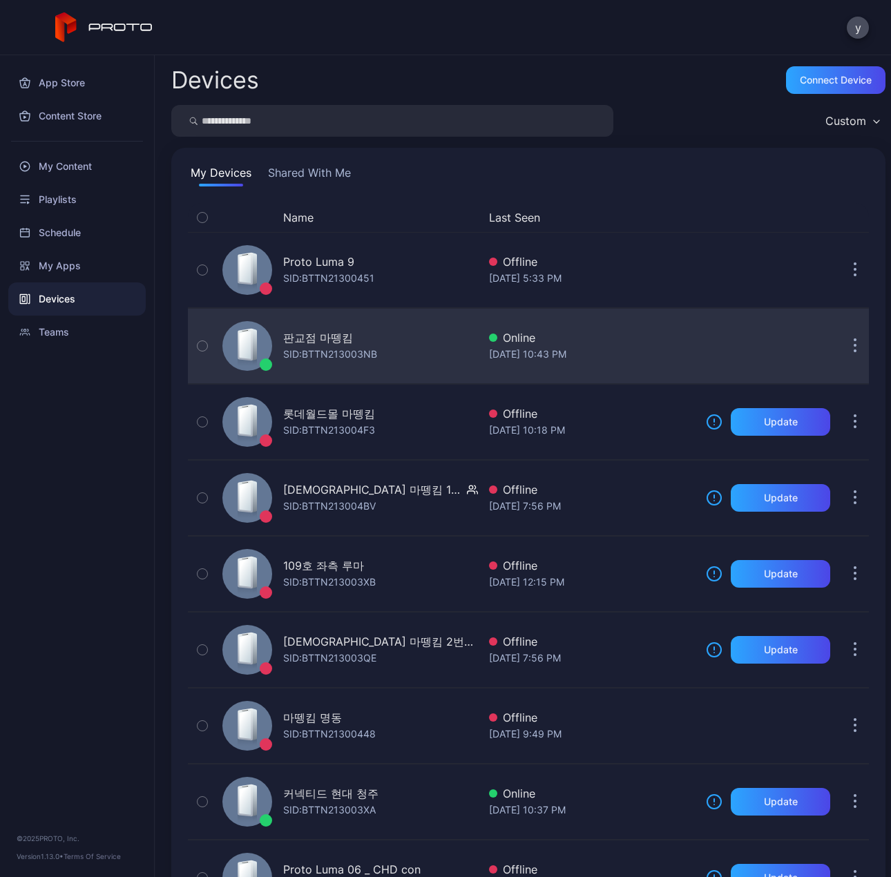
click at [320, 337] on div "판교점 마뗑킴" at bounding box center [318, 337] width 70 height 17
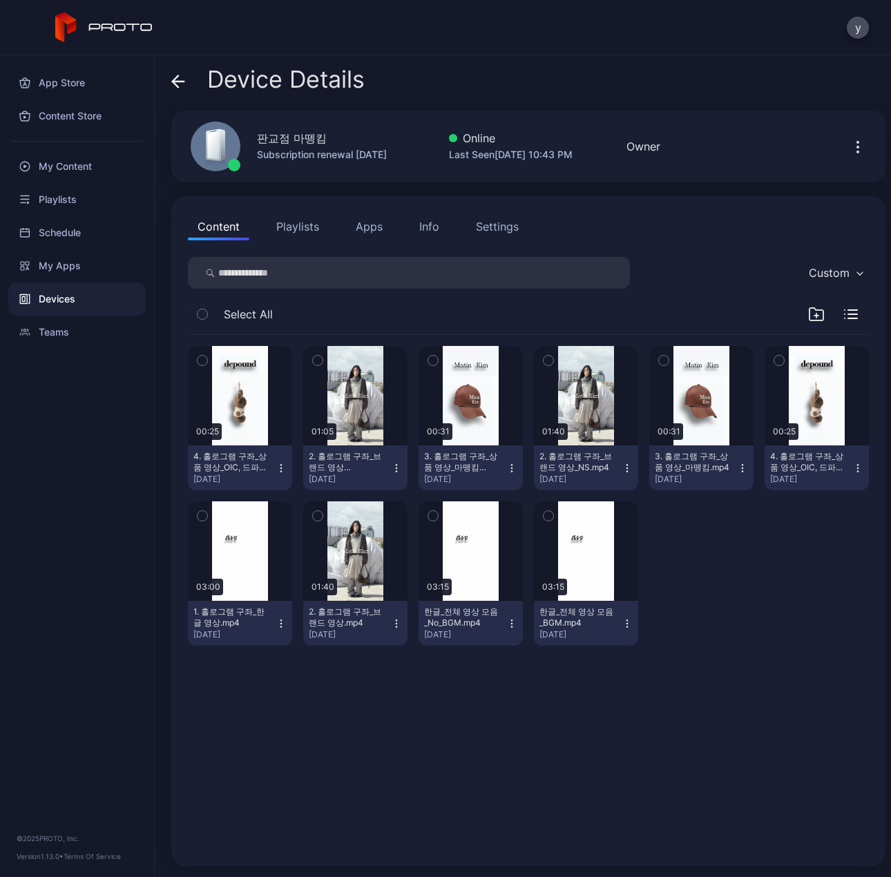
click at [295, 226] on button "Playlists" at bounding box center [297, 227] width 62 height 28
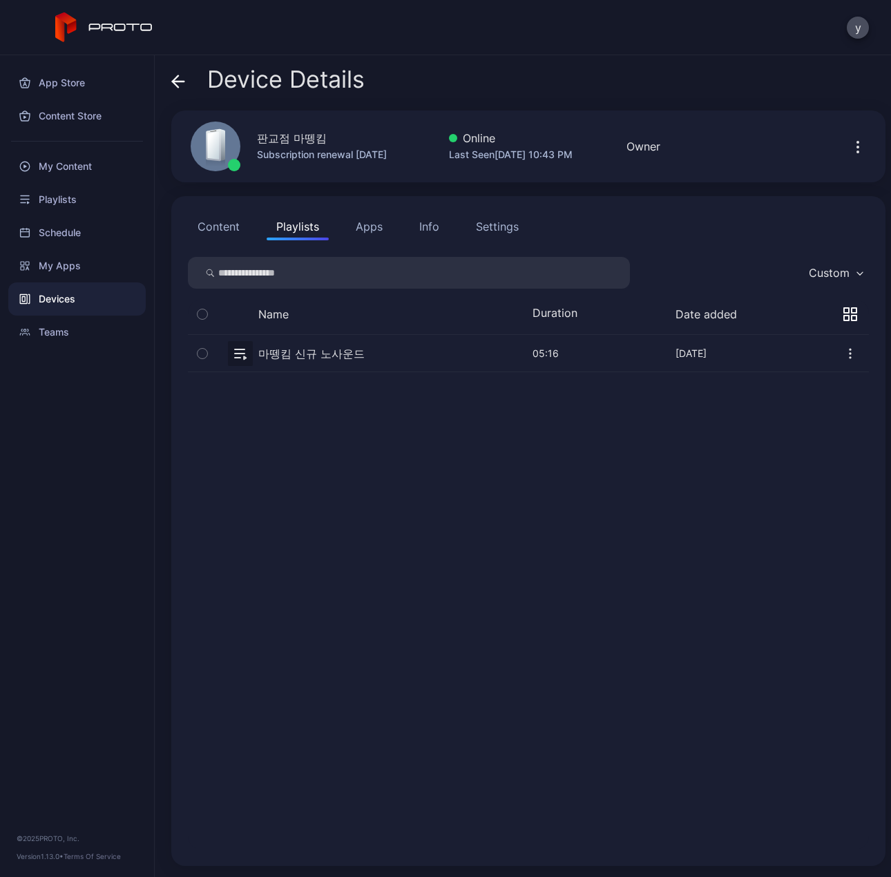
click at [320, 353] on button "button" at bounding box center [528, 353] width 681 height 37
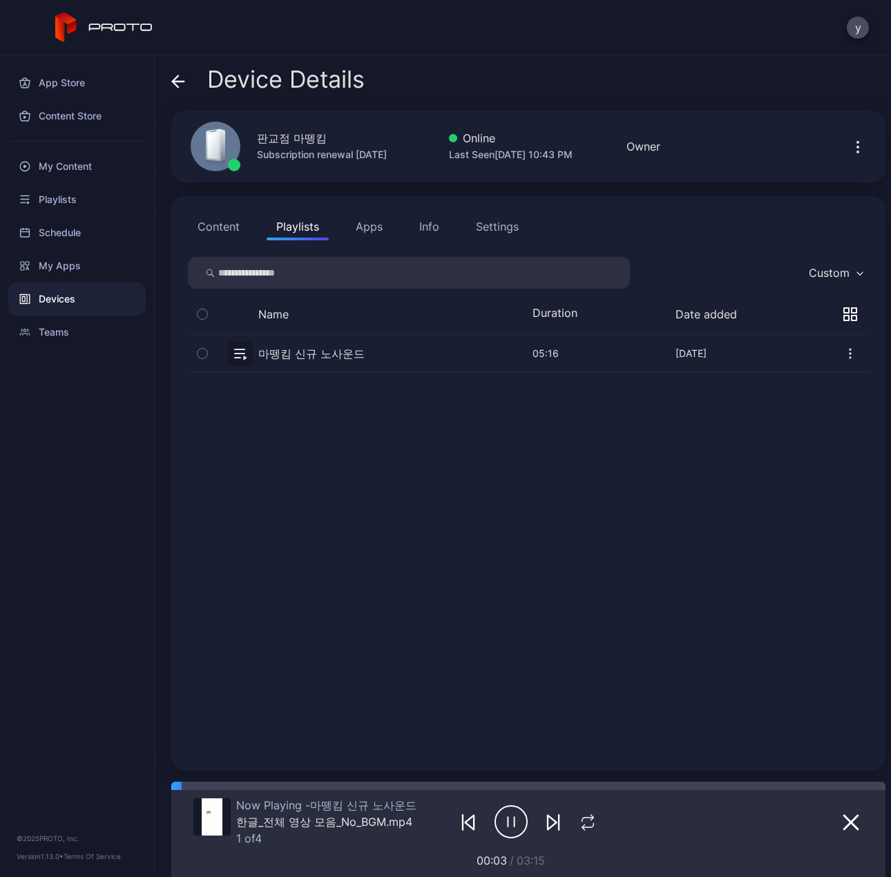
click at [546, 822] on icon "button" at bounding box center [553, 822] width 17 height 17
drag, startPoint x: 37, startPoint y: 686, endPoint x: 28, endPoint y: 686, distance: 9.7
click at [37, 686] on div "App Store Content Store My Content Playlists Schedule My Apps Devices Teams © 2…" at bounding box center [77, 466] width 155 height 822
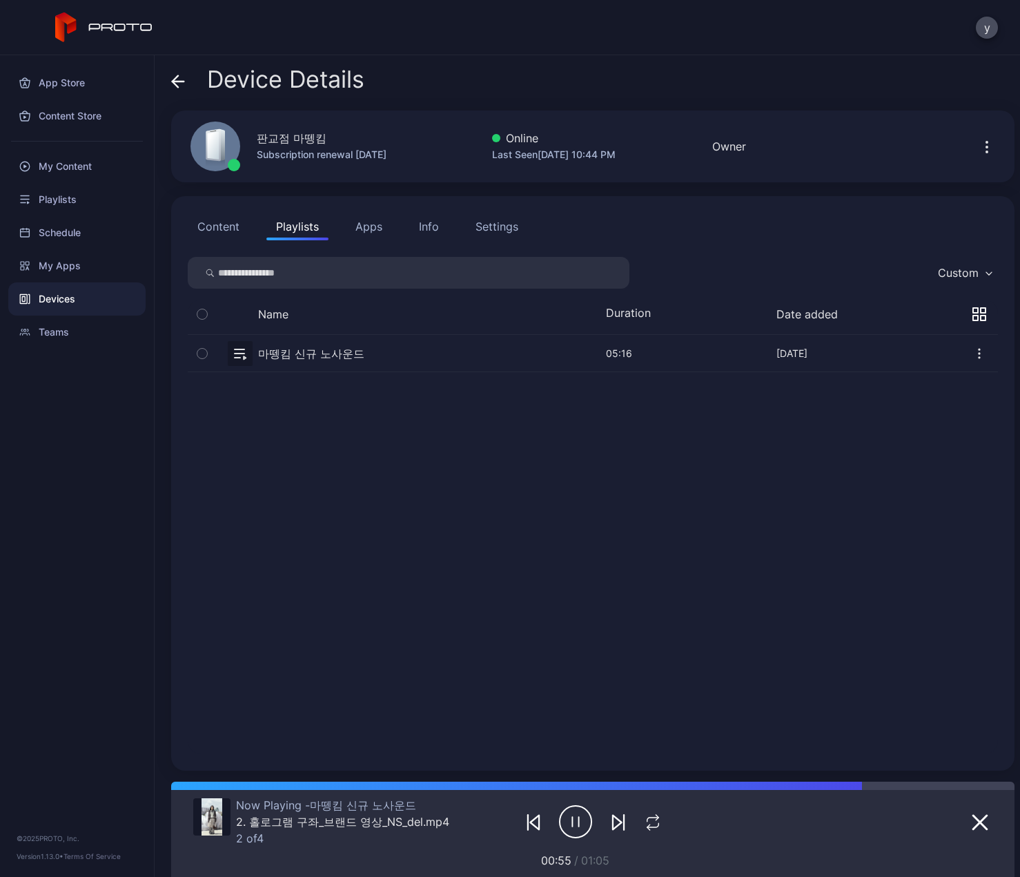
click at [58, 299] on div "Devices" at bounding box center [76, 298] width 137 height 33
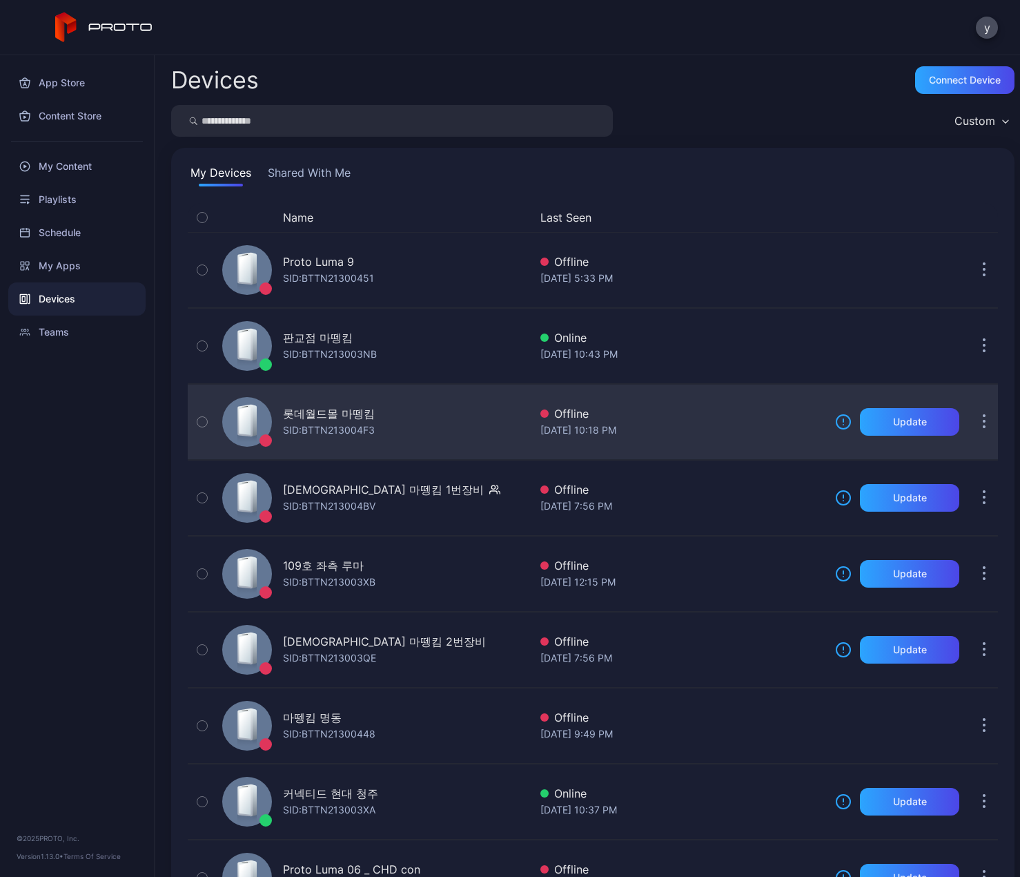
click at [345, 416] on div "롯데월드몰 마뗑킴" at bounding box center [329, 413] width 92 height 17
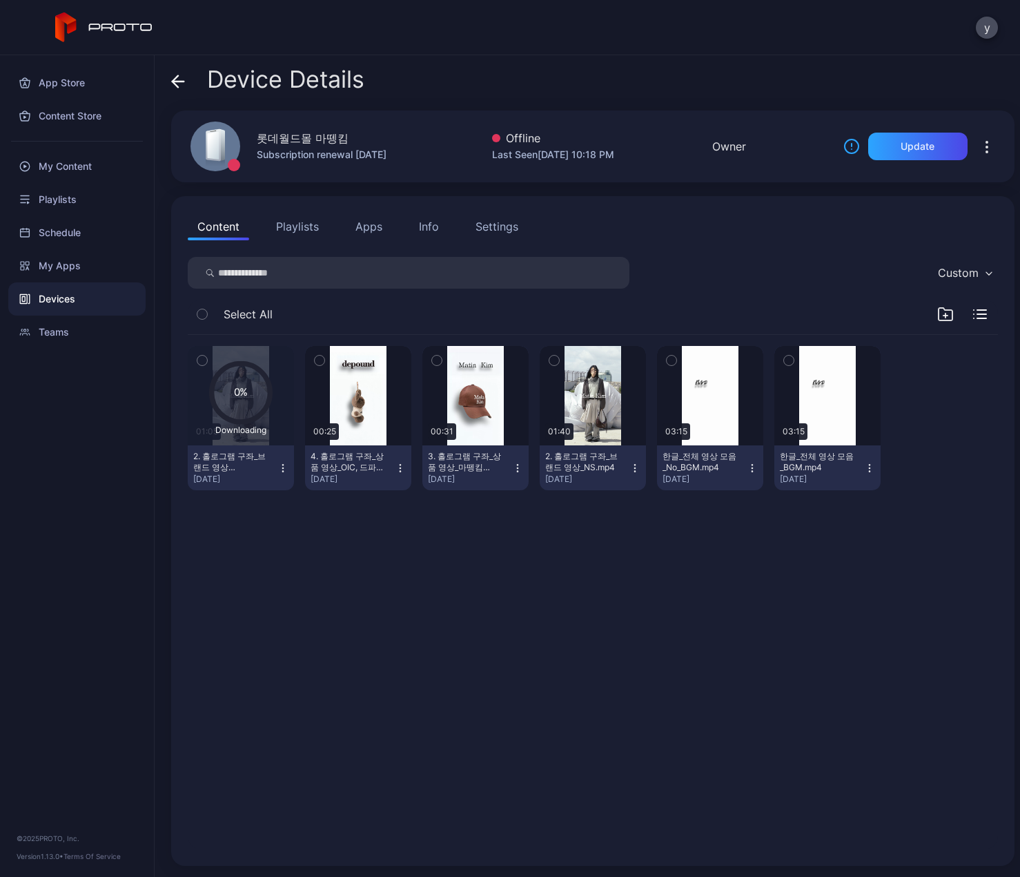
click at [82, 476] on div "App Store Content Store My Content Playlists Schedule My Apps Devices Teams © 2…" at bounding box center [77, 466] width 155 height 822
click at [59, 291] on div "Devices" at bounding box center [76, 298] width 137 height 33
